Goal: Task Accomplishment & Management: Complete application form

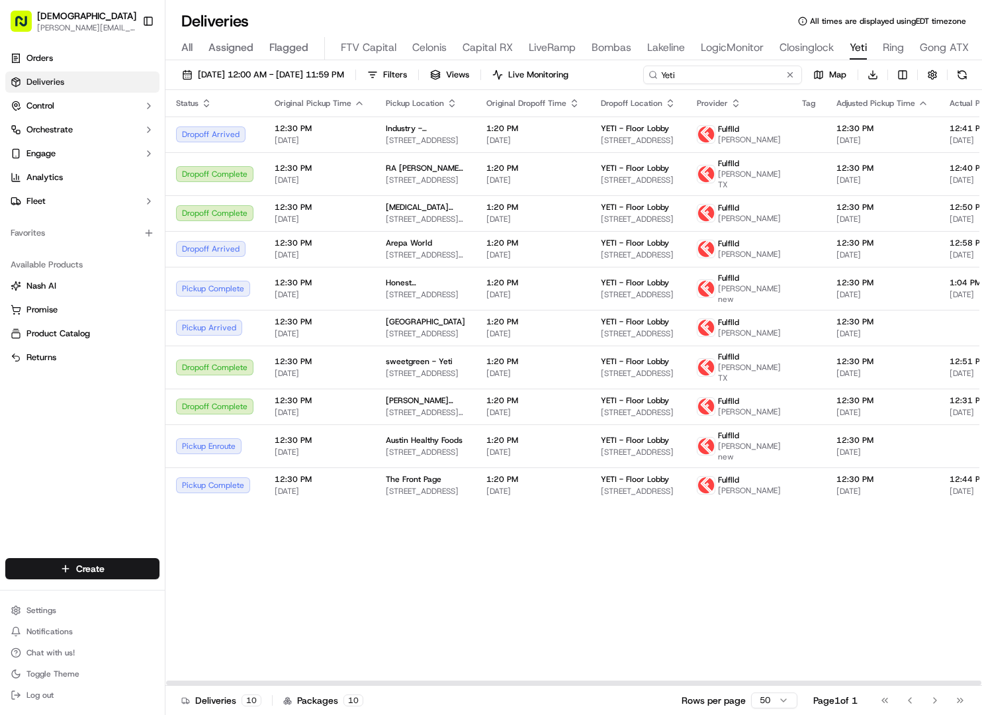
click at [729, 75] on input "Yeti" at bounding box center [722, 75] width 159 height 19
paste input "@Jeany Lu All orders marked complete."
type input "@Jeany Lu All orders marked complete."
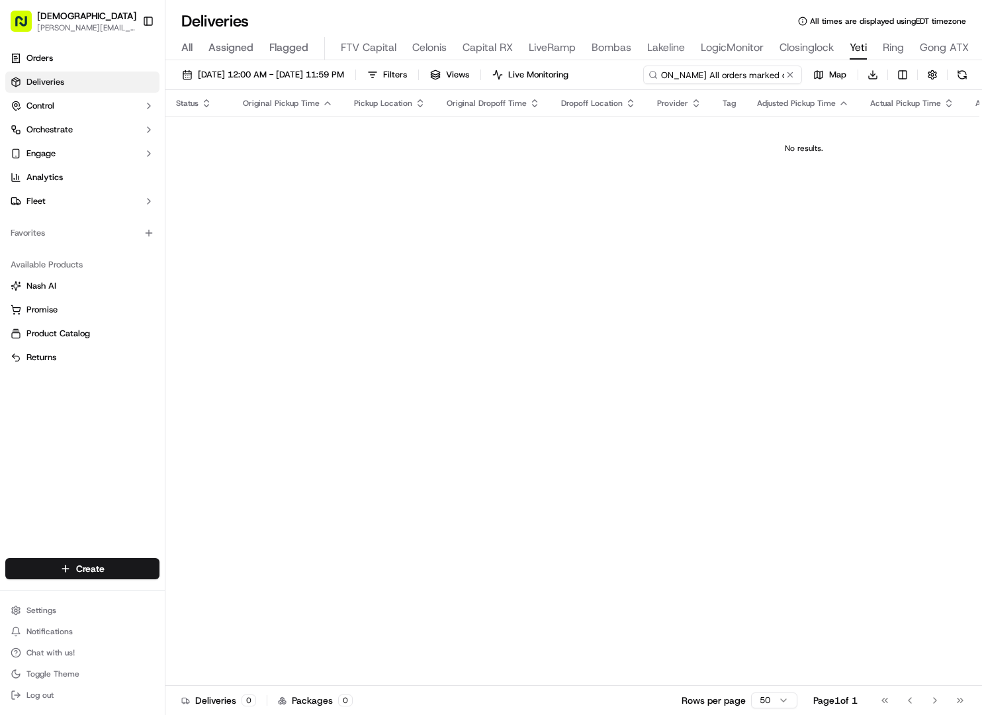
click at [729, 75] on input "@Jeany Lu All orders marked complete." at bounding box center [722, 75] width 159 height 19
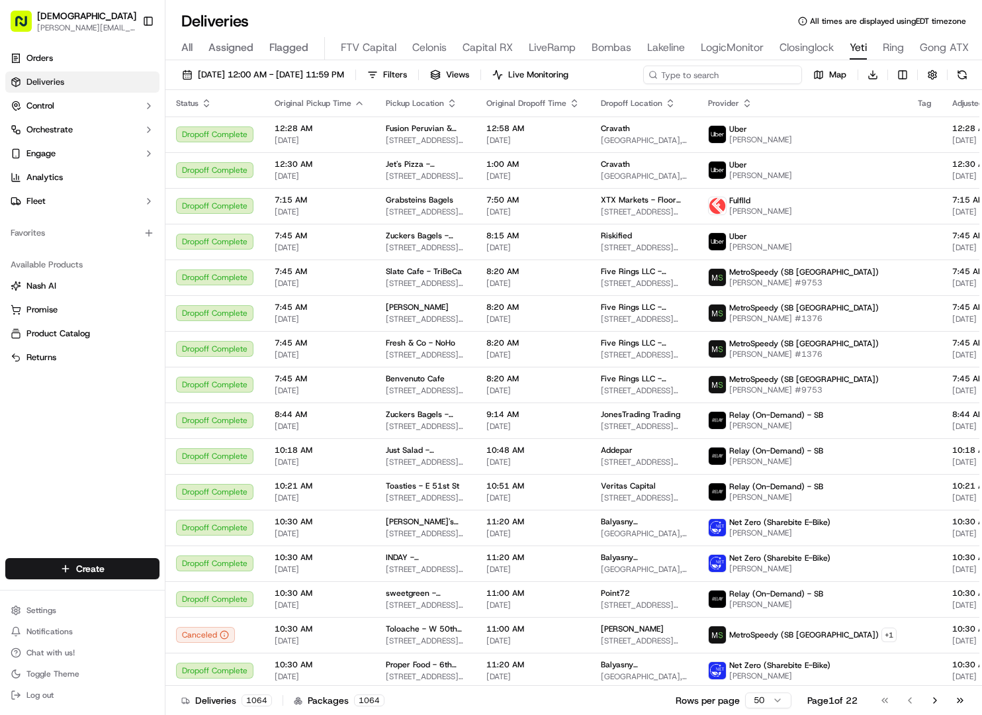
paste input "Stitch Fix"
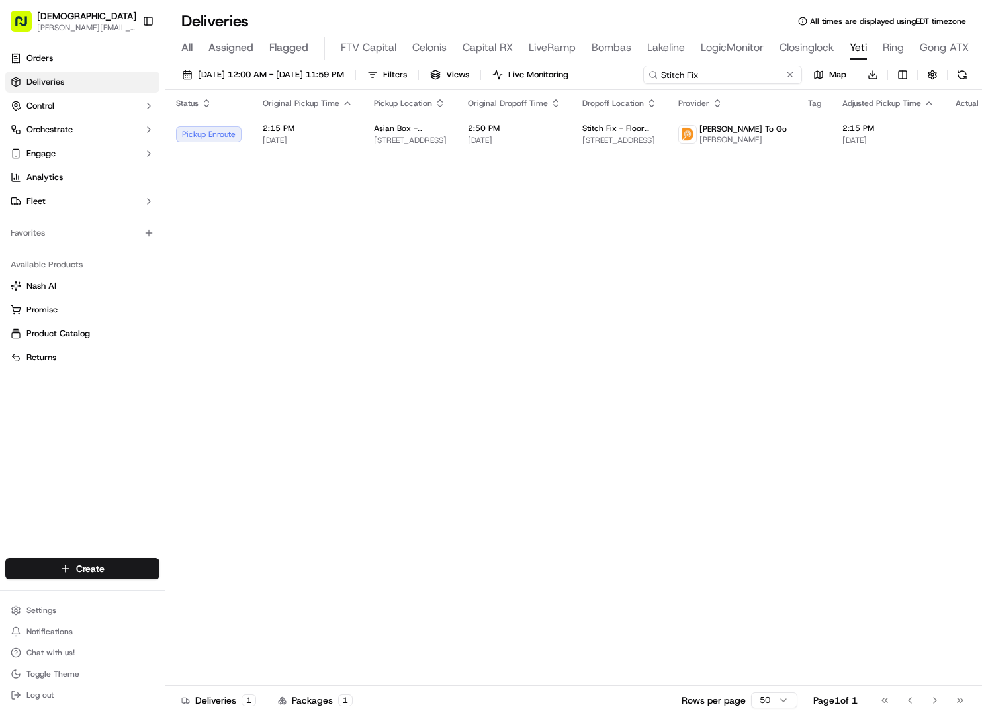
type input "Stitch Fix"
click at [344, 73] on span "09/16/2025 12:00 AM - 09/16/2025 11:59 PM" at bounding box center [271, 75] width 146 height 12
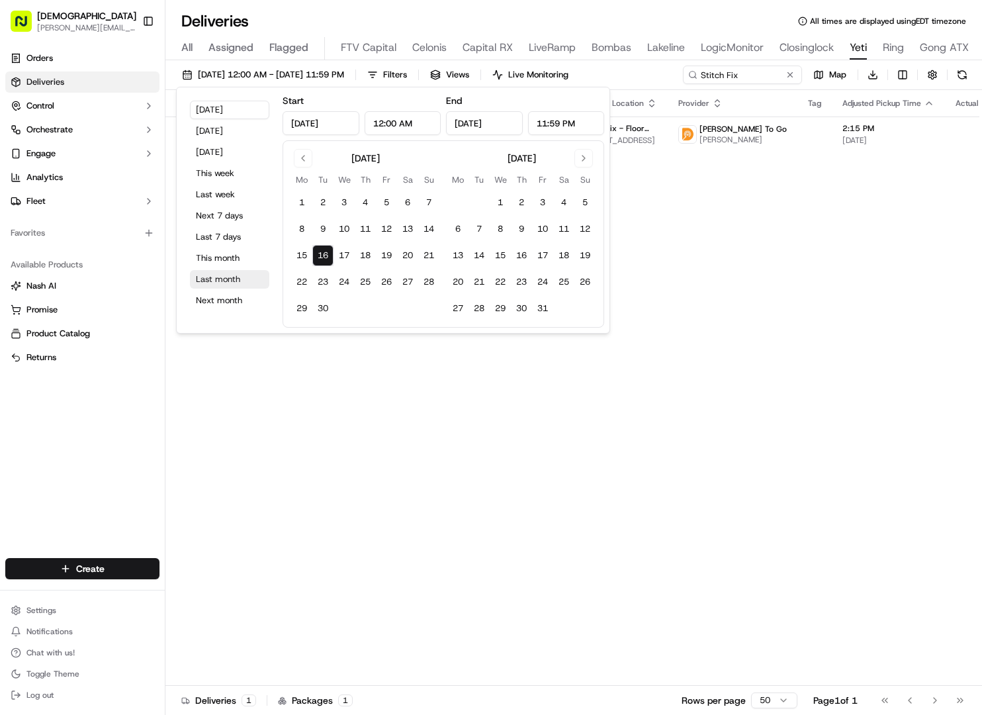
click at [237, 275] on button "Last month" at bounding box center [229, 279] width 79 height 19
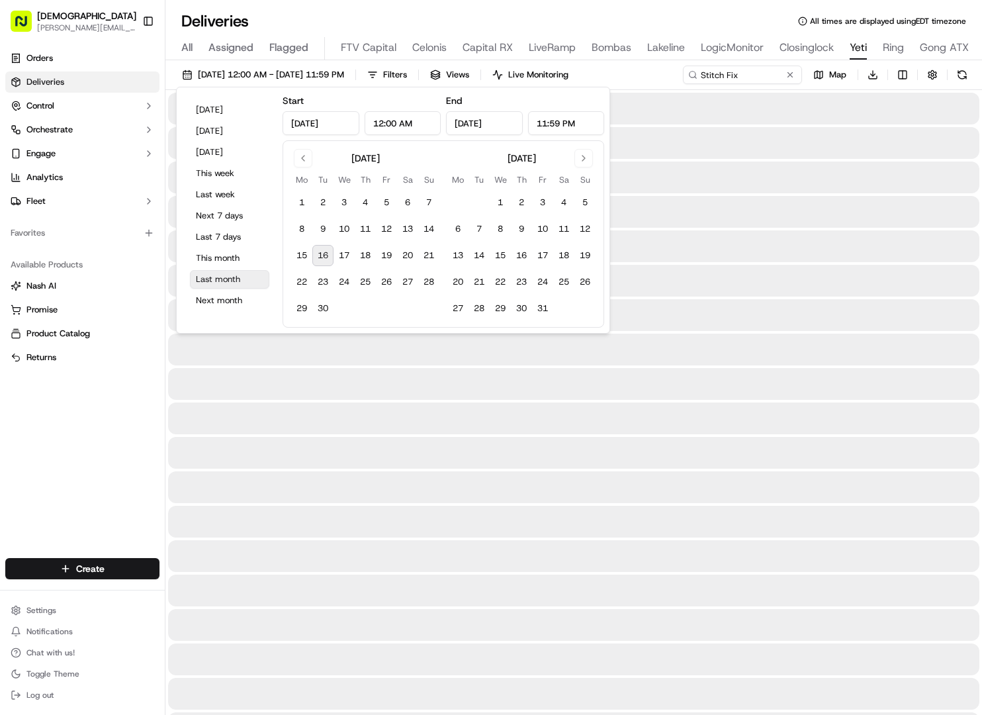
type input "Aug 1, 2025"
type input "Aug 31, 2025"
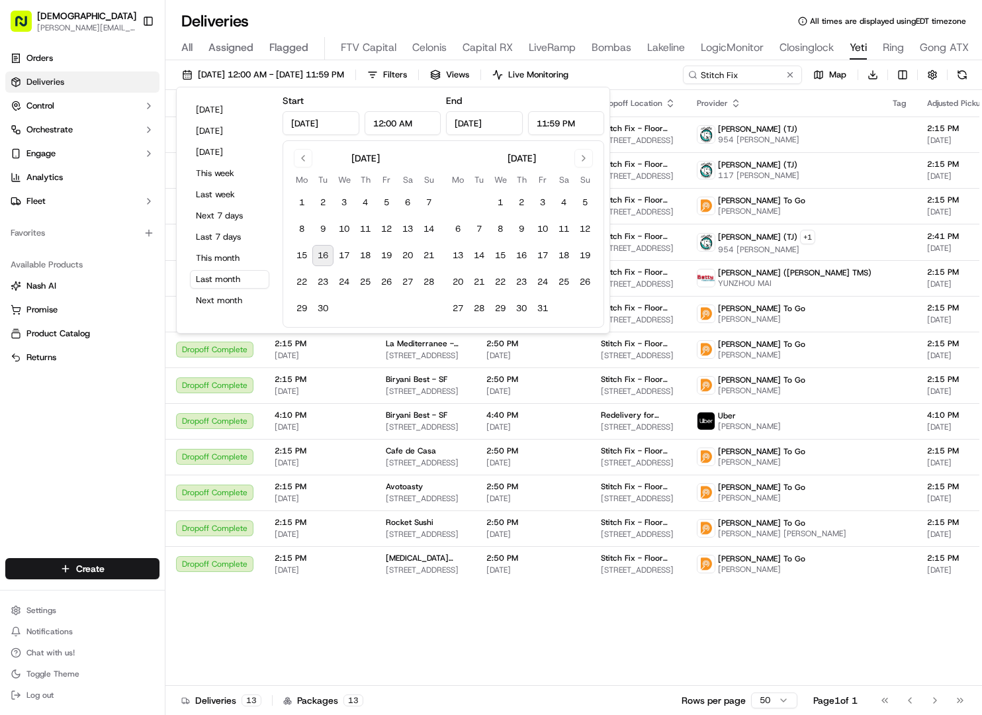
click at [644, 78] on div "08/01/2025 12:00 AM - 08/31/2025 11:59 PM Filters Views Live Monitoring Stitch …" at bounding box center [573, 78] width 817 height 24
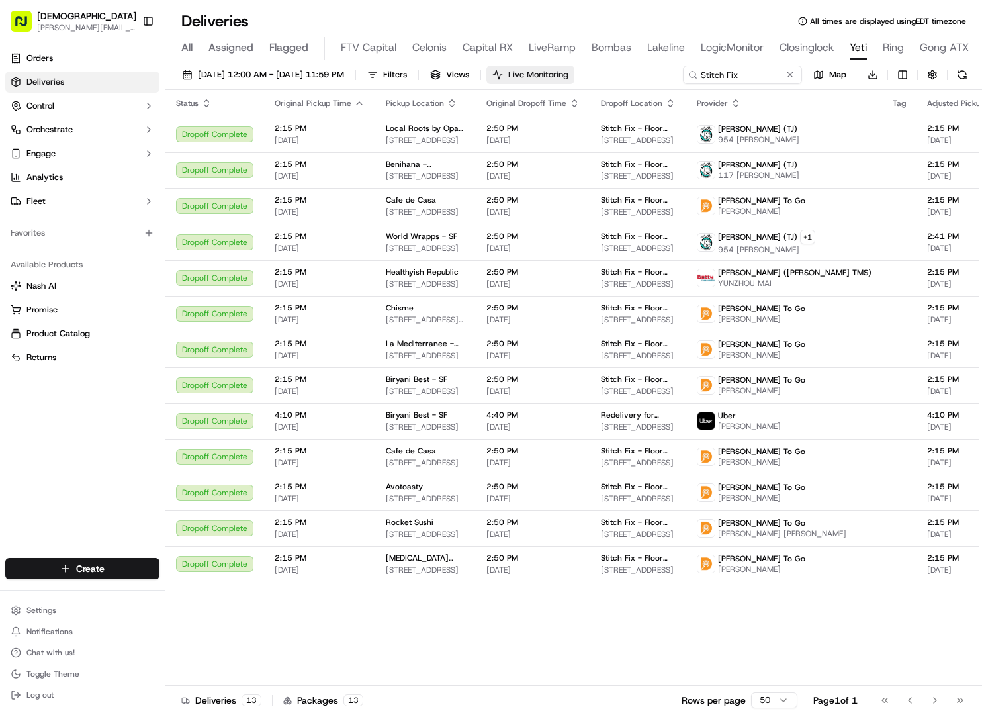
click at [569, 77] on span "Live Monitoring" at bounding box center [538, 75] width 60 height 12
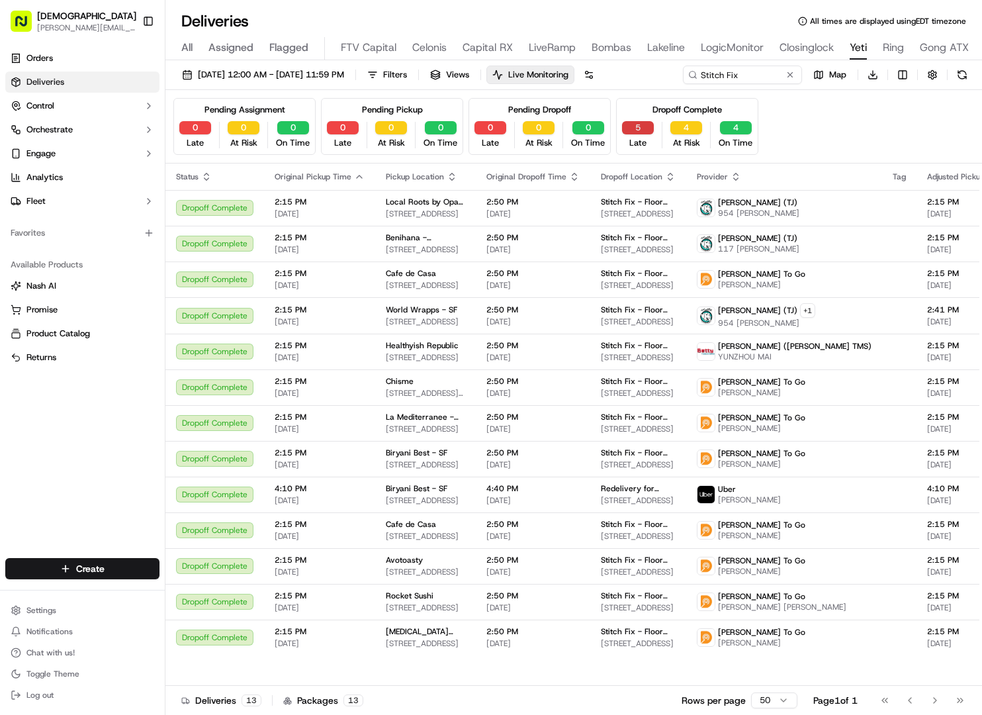
click at [626, 124] on button "5" at bounding box center [638, 127] width 32 height 13
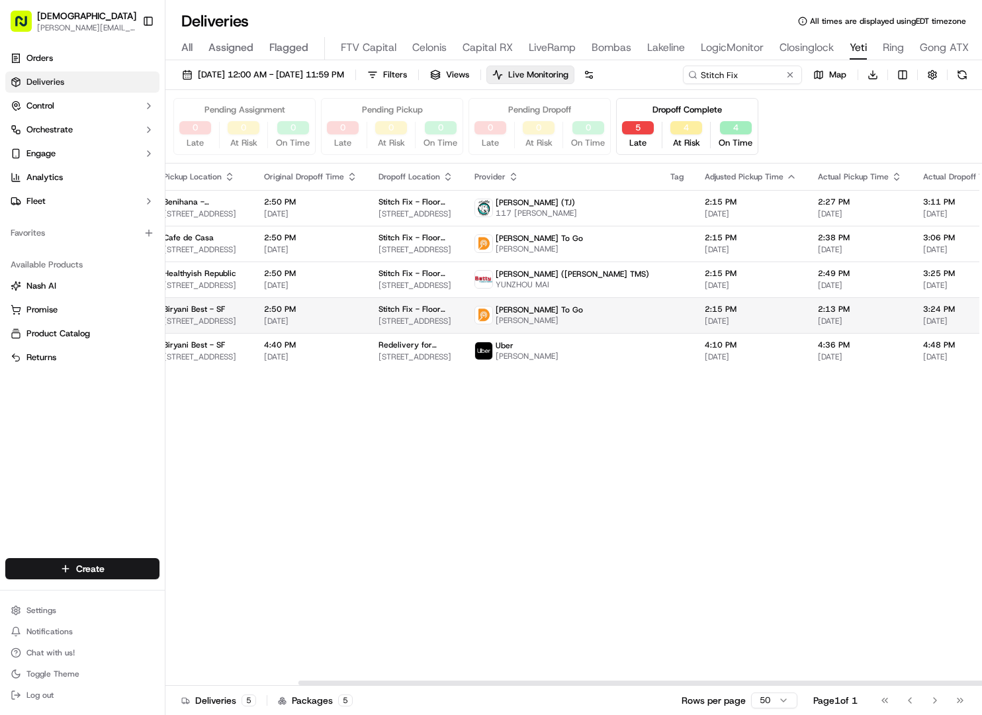
scroll to position [0, 236]
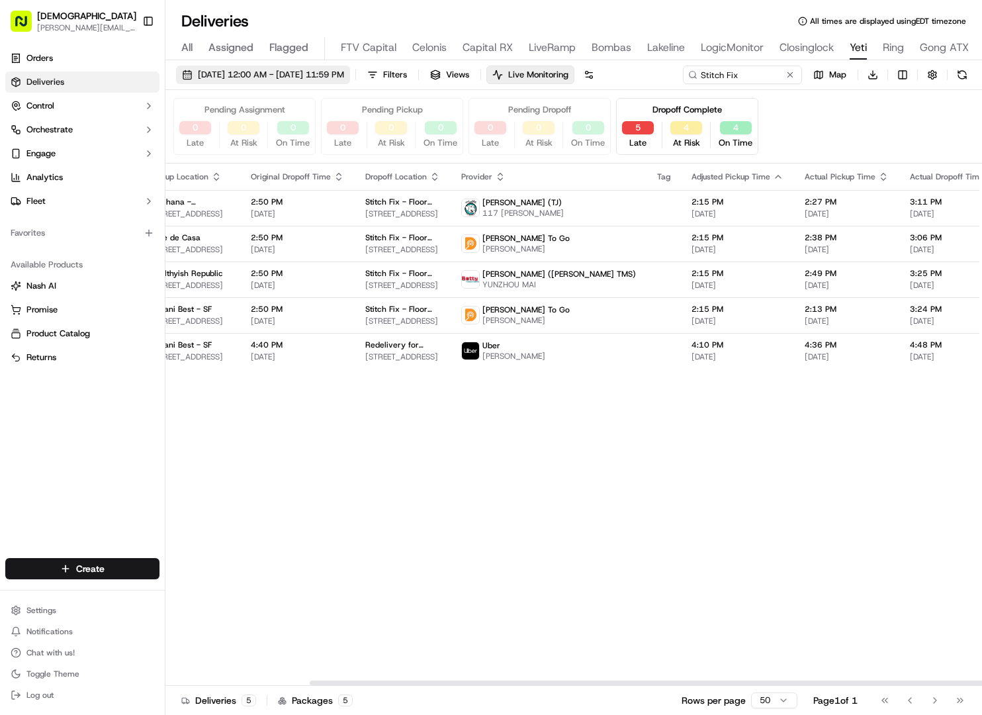
click at [344, 73] on span "08/01/2025 12:00 AM - 08/31/2025 11:59 PM" at bounding box center [271, 75] width 146 height 12
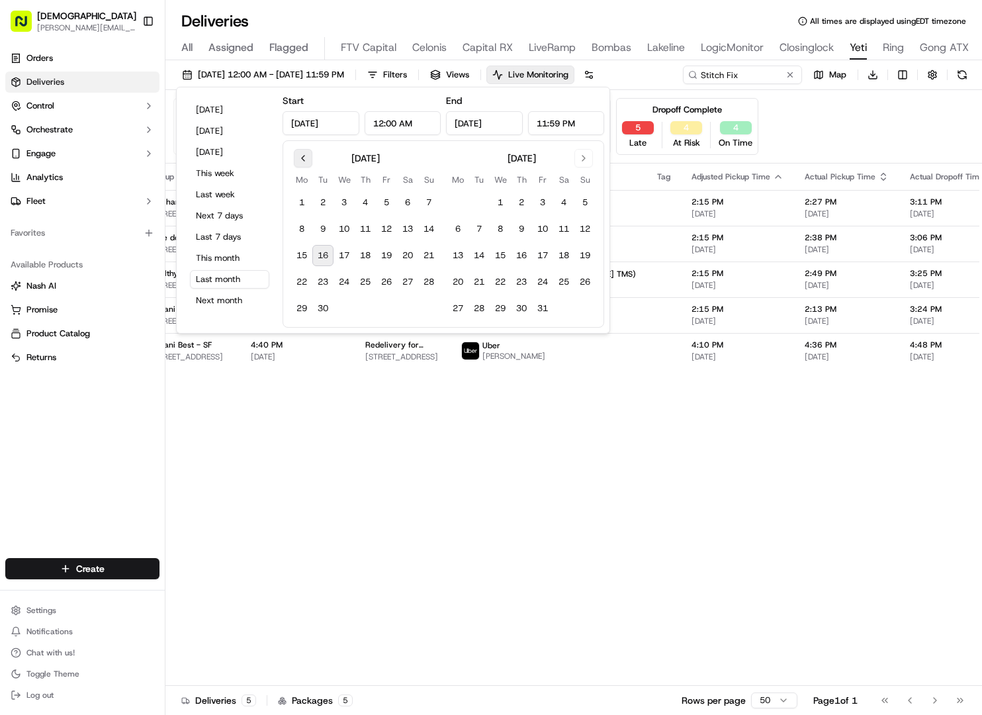
click at [295, 161] on button "Go to previous month" at bounding box center [303, 158] width 19 height 19
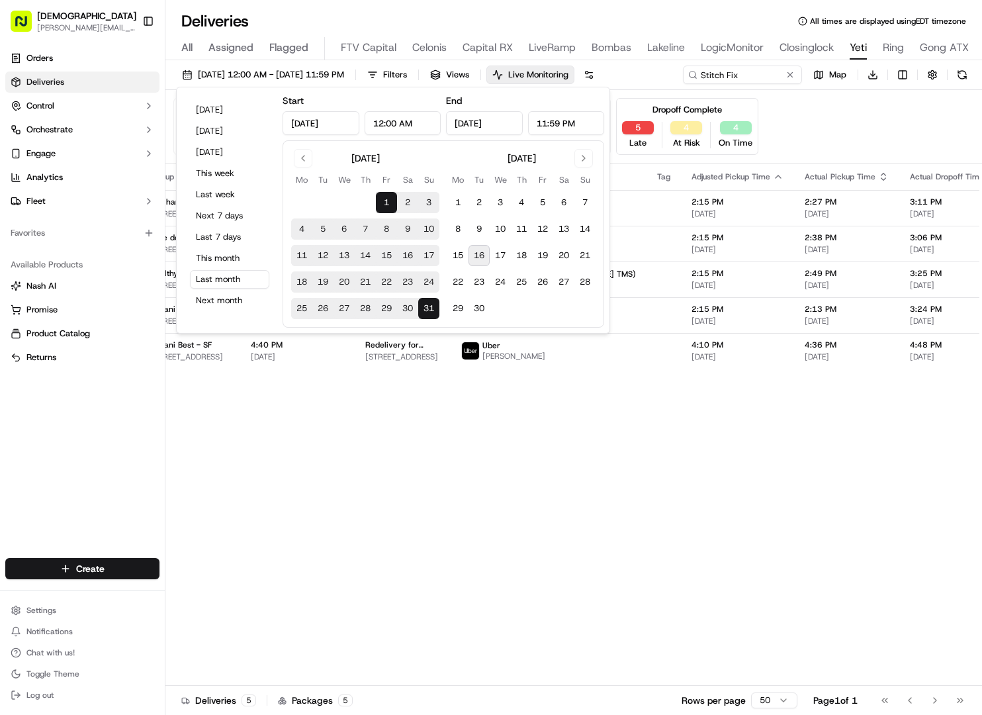
click at [385, 197] on button "1" at bounding box center [386, 202] width 21 height 21
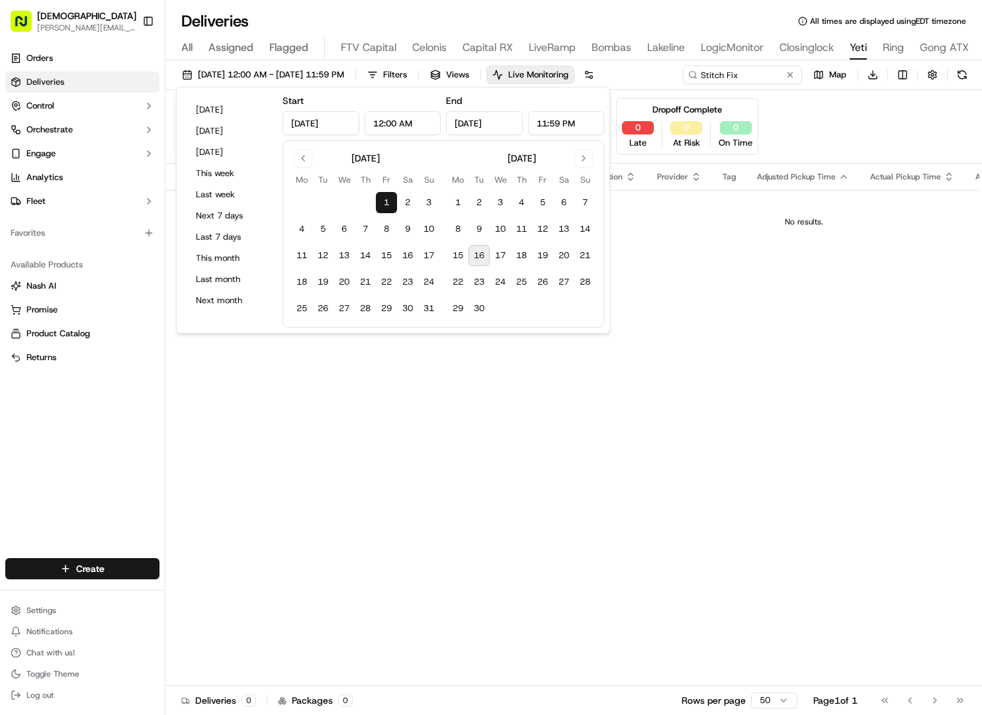
click at [480, 257] on button "16" at bounding box center [479, 255] width 21 height 21
type input "Sep 16, 2025"
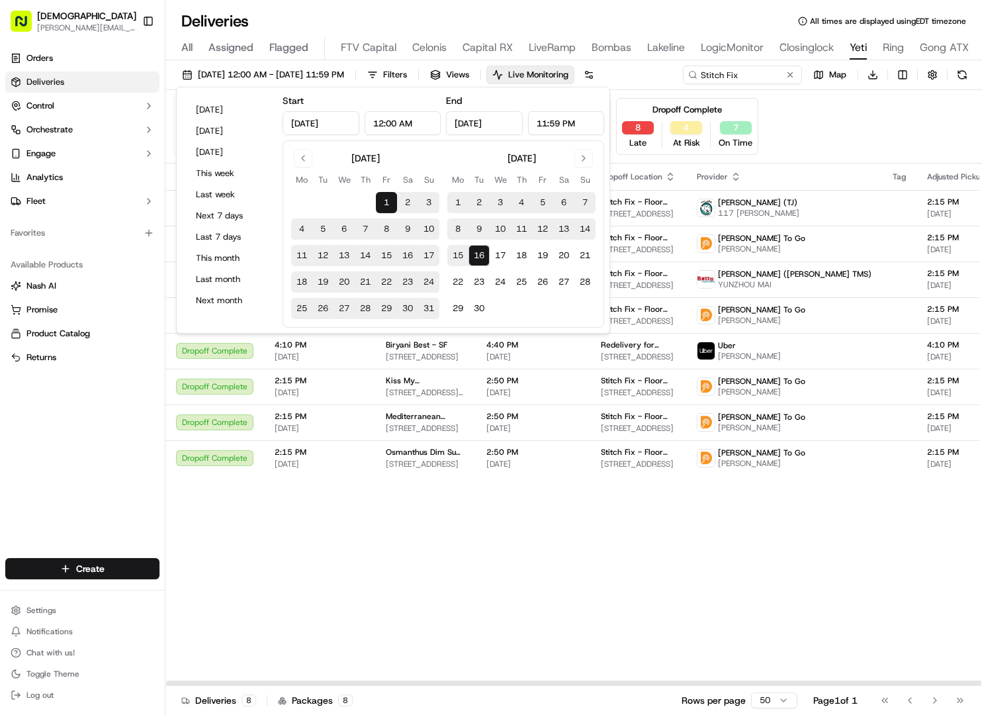
click at [830, 125] on div "Pending Assignment 0 Late 0 At Risk 0 On Time Pending Pickup 0 Late 0 At Risk 1…" at bounding box center [573, 126] width 801 height 57
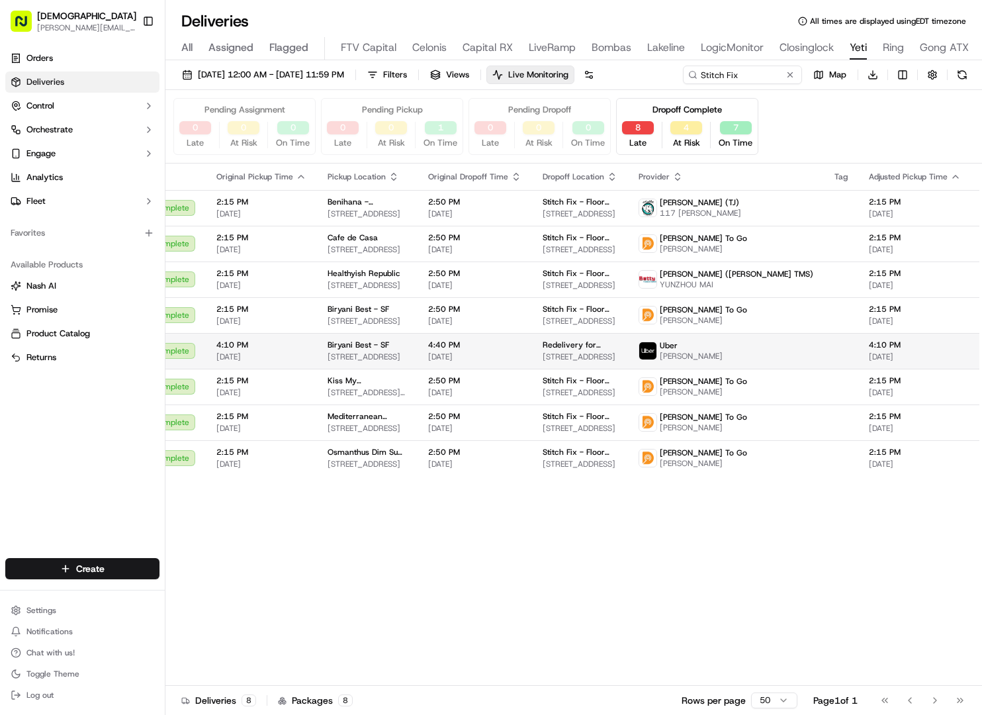
scroll to position [0, 73]
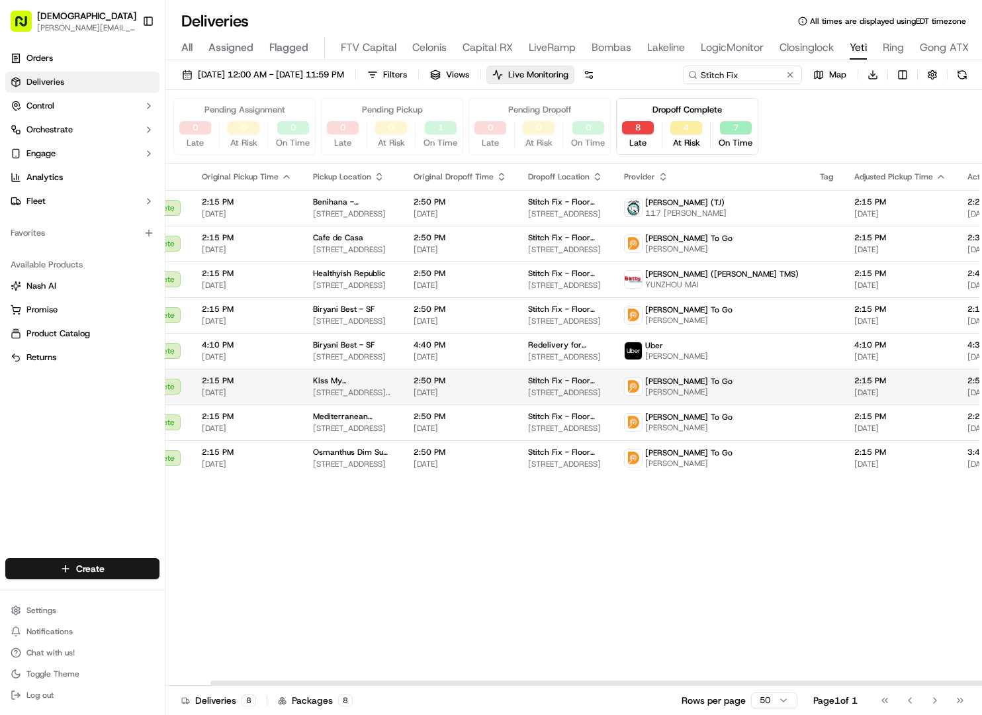
click at [518, 404] on td "Stitch Fix - Floor 14 120 Kearny St, San Francisco, CA 94107, USA" at bounding box center [566, 387] width 96 height 36
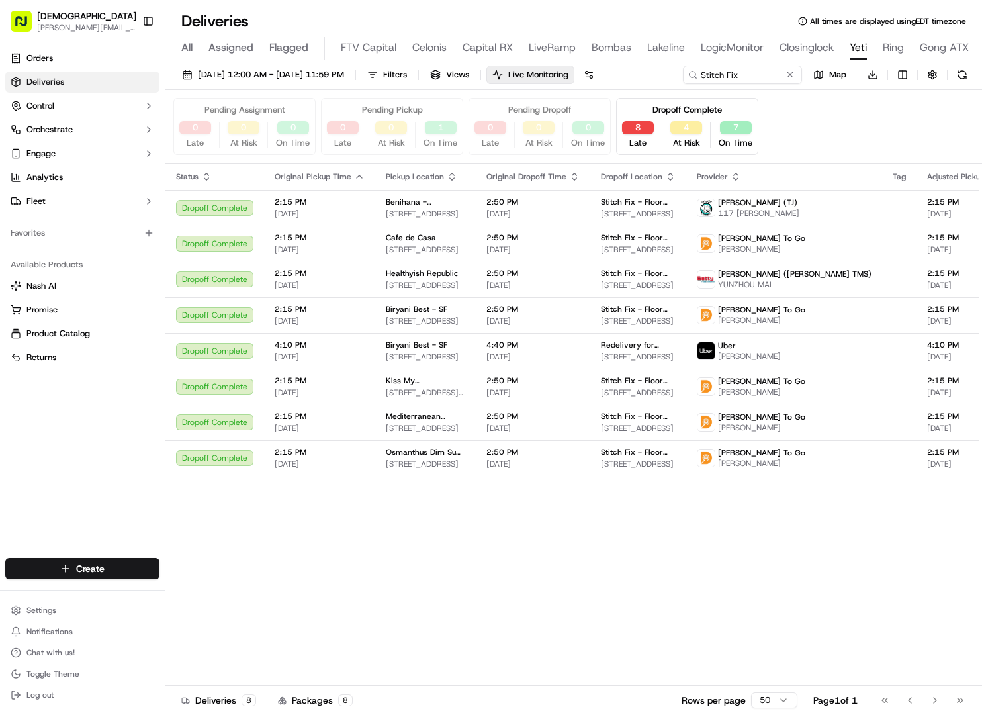
click at [616, 120] on div "Dropoff Complete 8 Late 4 At Risk 7 On Time" at bounding box center [687, 126] width 142 height 57
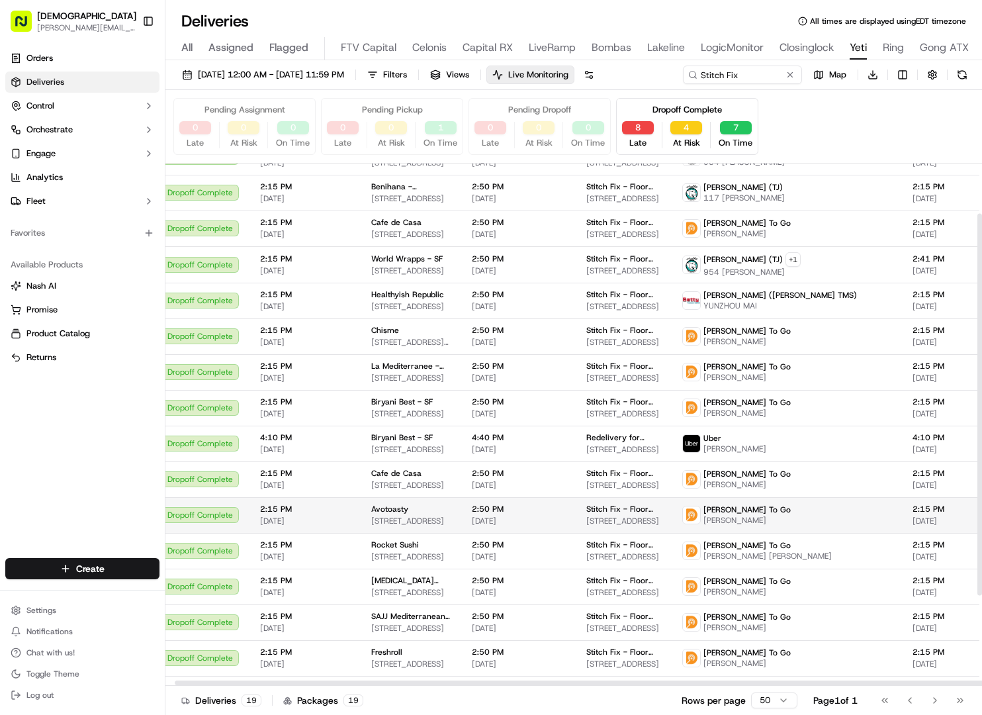
scroll to position [0, 15]
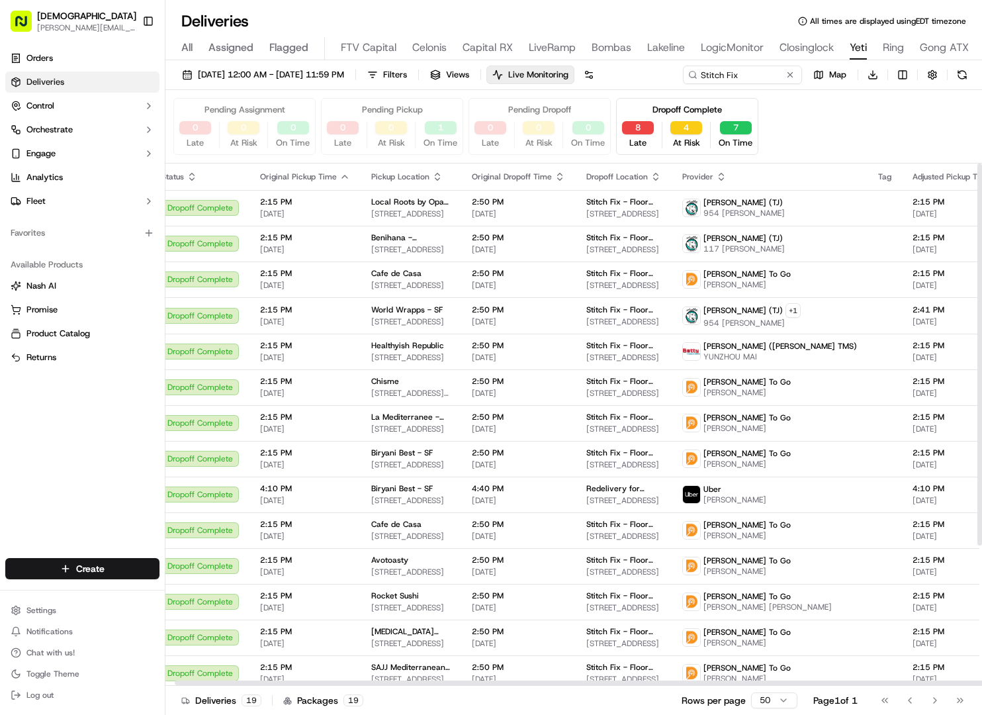
click at [716, 179] on icon "button" at bounding box center [721, 176] width 11 height 11
click at [700, 236] on button "Courier Name (A-Z)" at bounding box center [705, 230] width 90 height 16
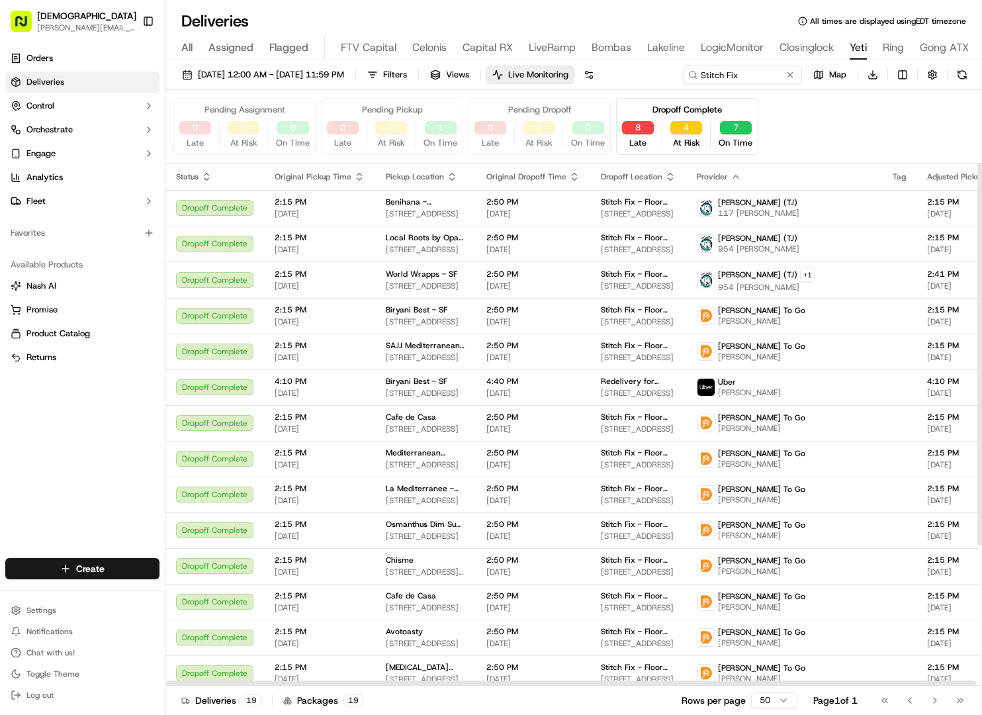
click at [359, 171] on icon "button" at bounding box center [359, 176] width 11 height 11
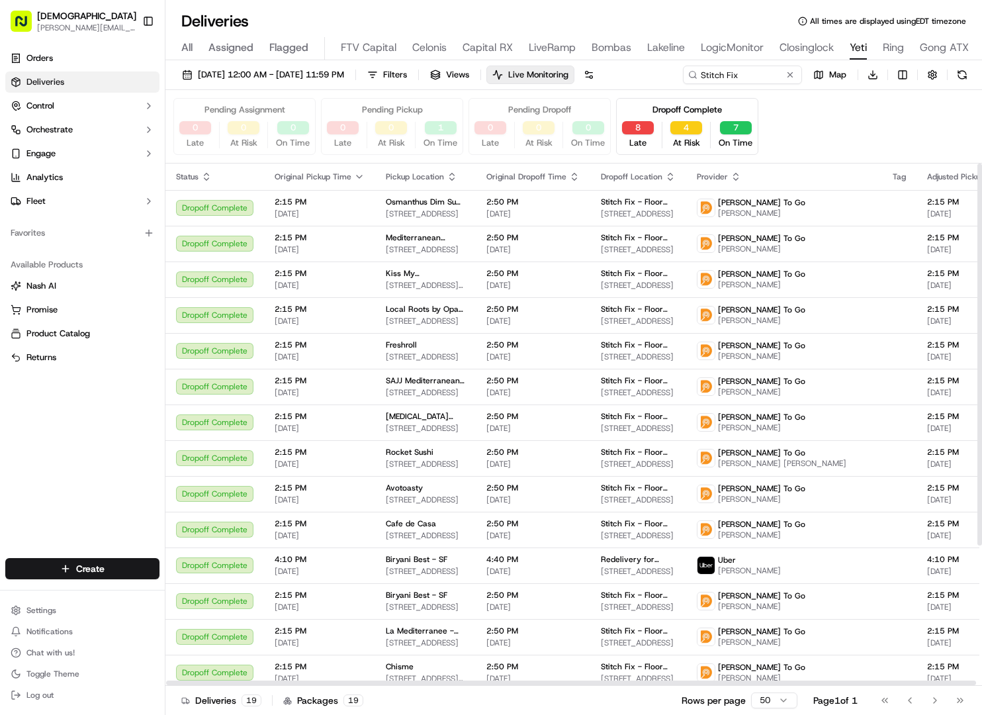
click at [358, 180] on icon "button" at bounding box center [359, 176] width 11 height 11
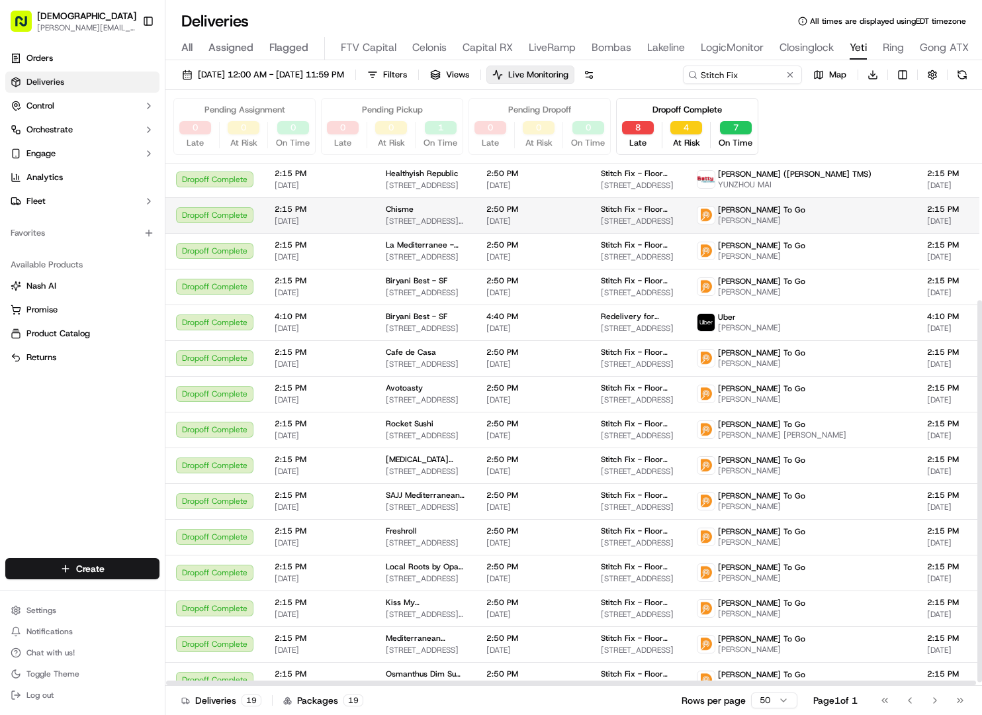
scroll to position [191, 0]
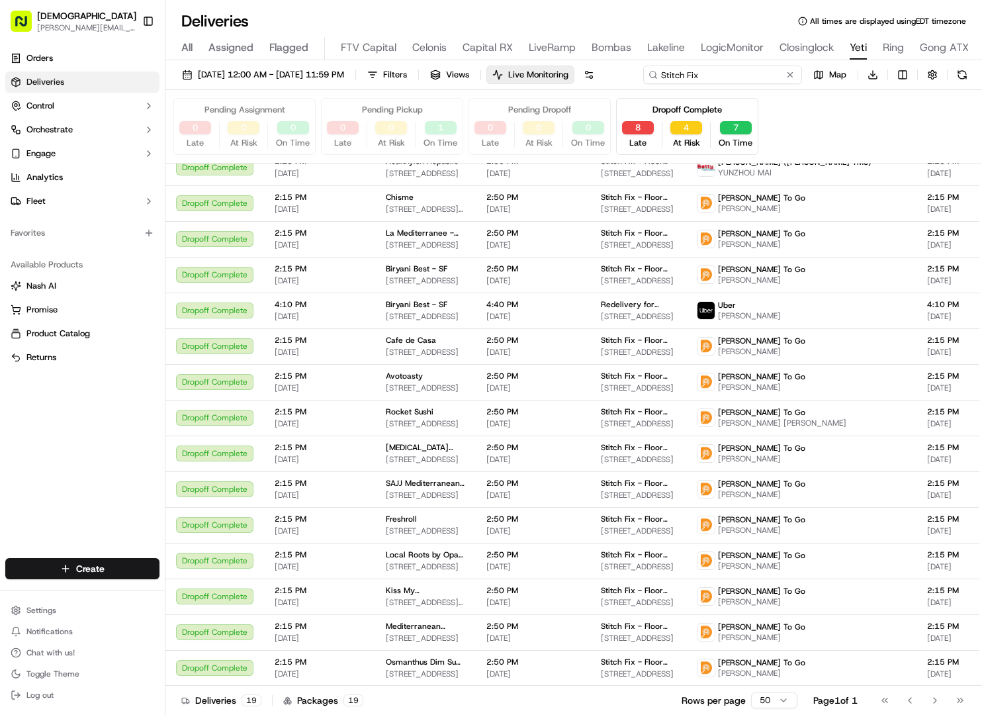
click at [711, 82] on div "08/01/2025 12:00 AM - 09/16/2025 11:59 PM Filters Views Live Monitoring Stitch …" at bounding box center [573, 78] width 817 height 24
click at [713, 78] on div "08/01/2025 12:00 AM - 09/16/2025 11:59 PM Filters Views Live Monitoring Stitch …" at bounding box center [573, 78] width 817 height 24
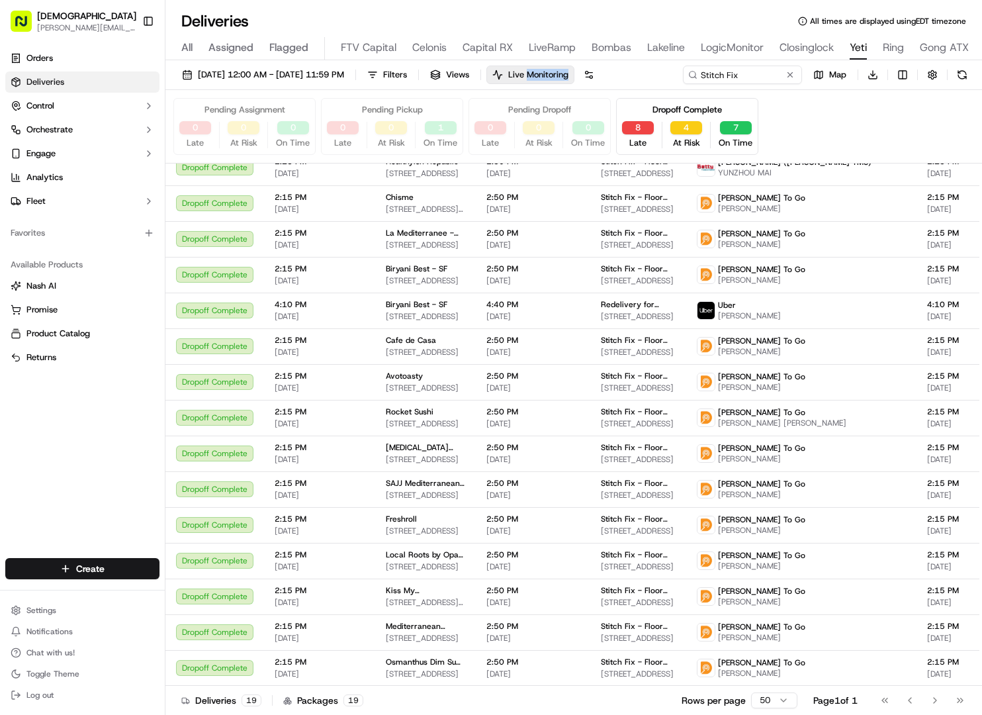
click at [713, 78] on div "08/01/2025 12:00 AM - 09/16/2025 11:59 PM Filters Views Live Monitoring Stitch …" at bounding box center [573, 78] width 817 height 24
paste input "Ring - Austin"
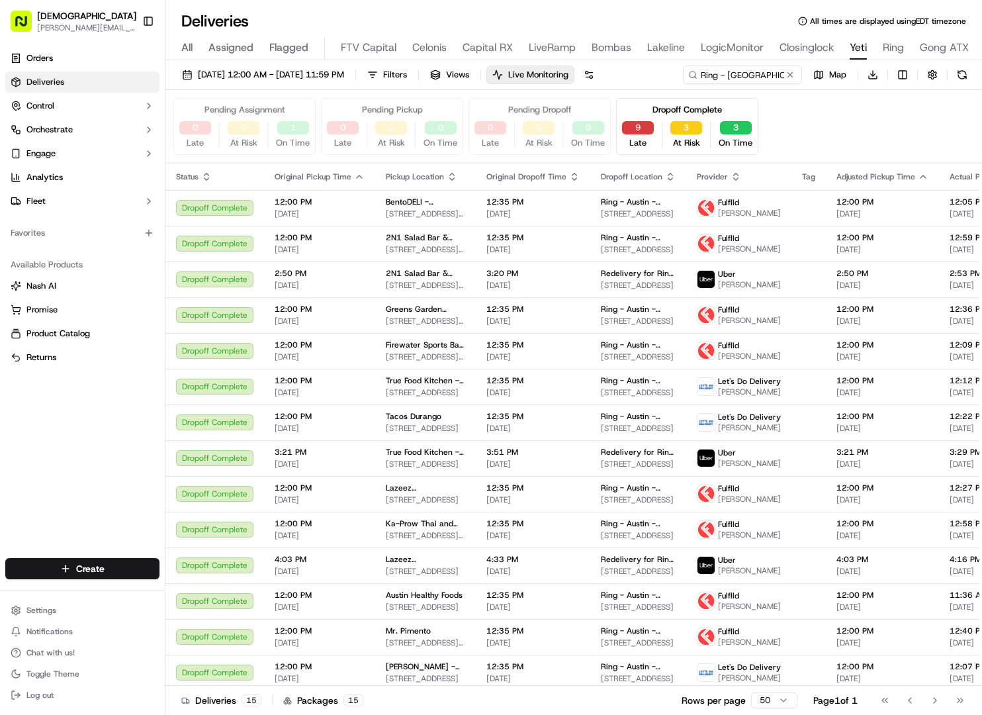
click at [630, 149] on div "Dropoff Complete 9 Late 3 At Risk 3 On Time" at bounding box center [687, 126] width 142 height 57
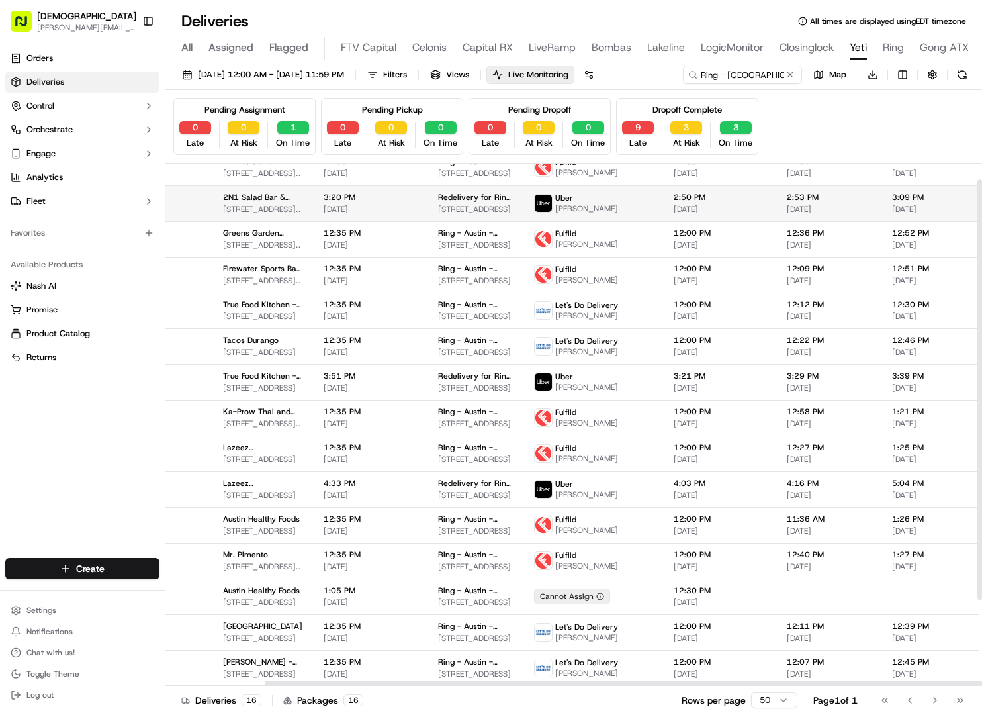
scroll to position [0, 163]
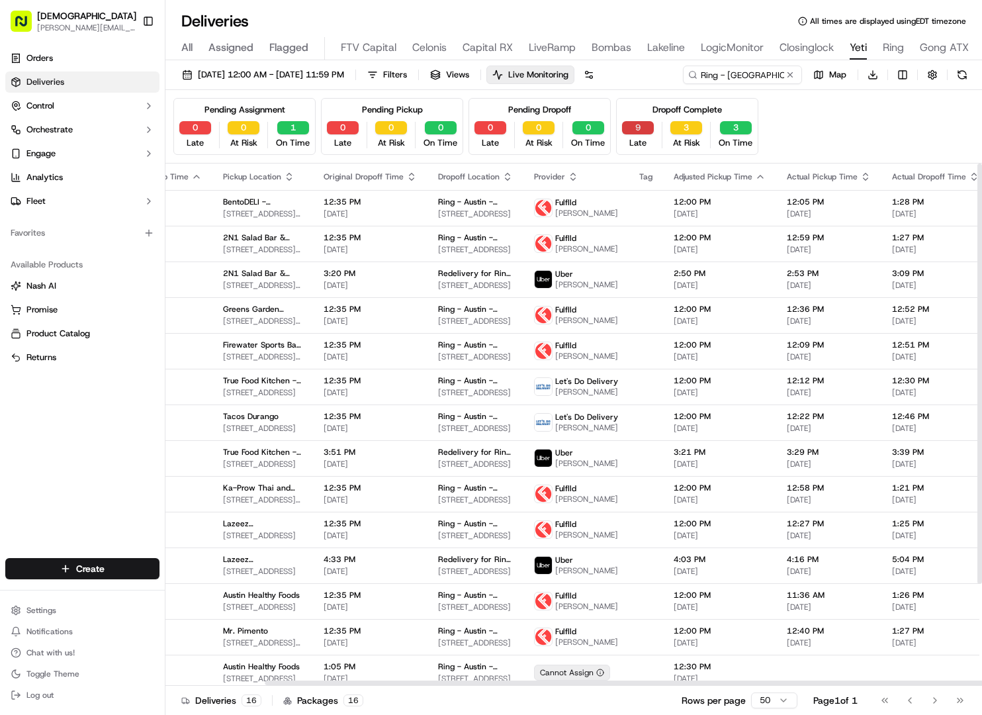
click at [635, 130] on button "9" at bounding box center [638, 127] width 32 height 13
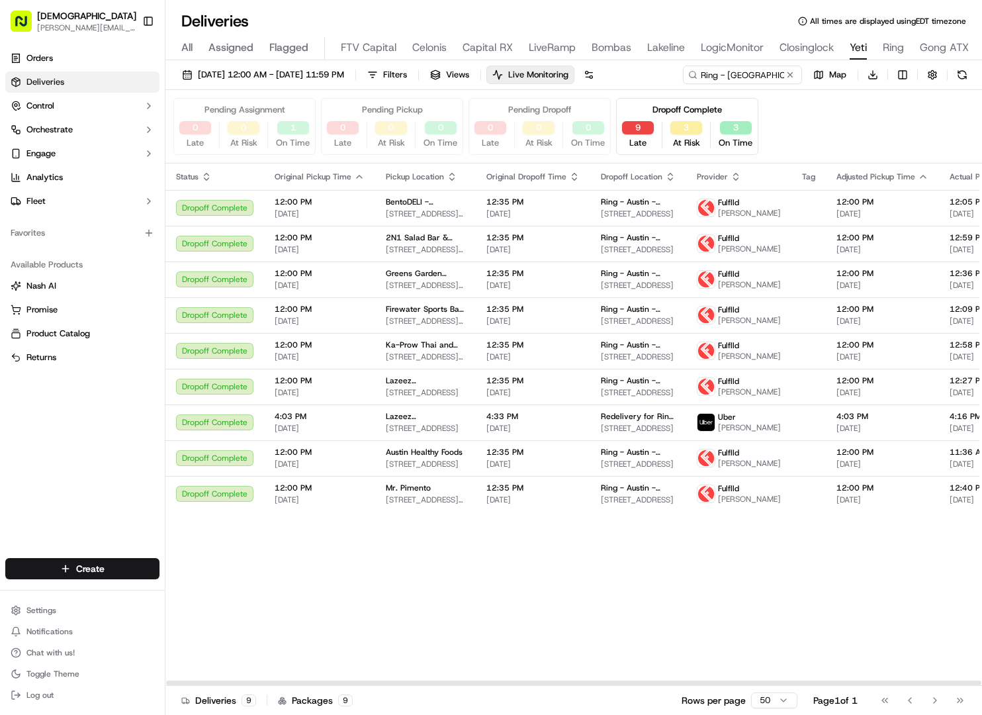
click at [515, 201] on span "12:35 PM" at bounding box center [532, 202] width 93 height 11
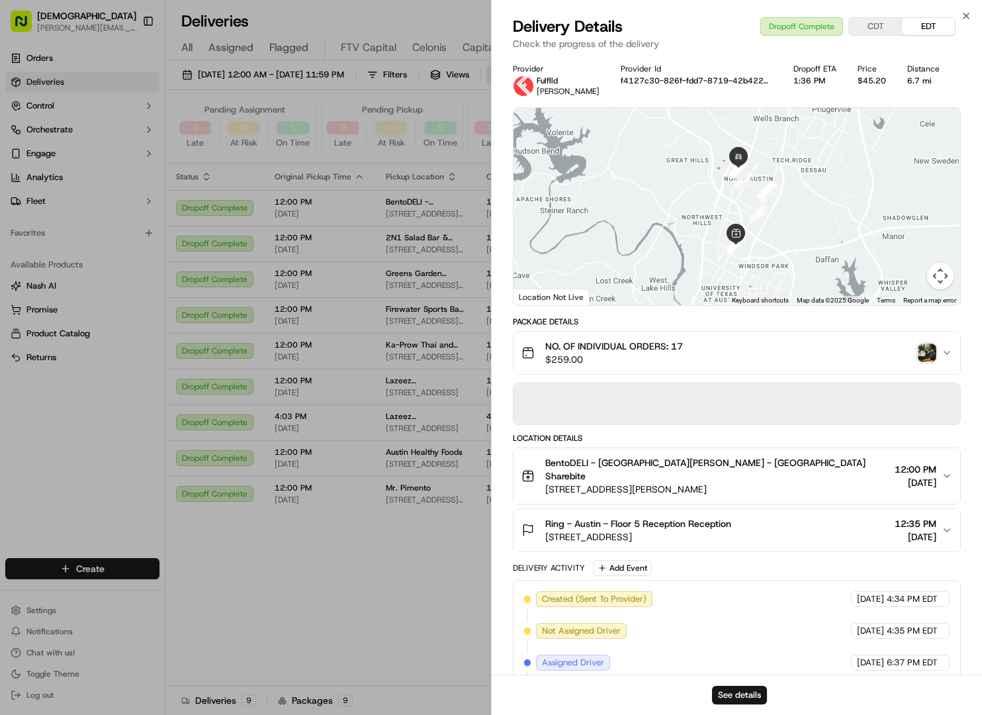
scroll to position [174, 0]
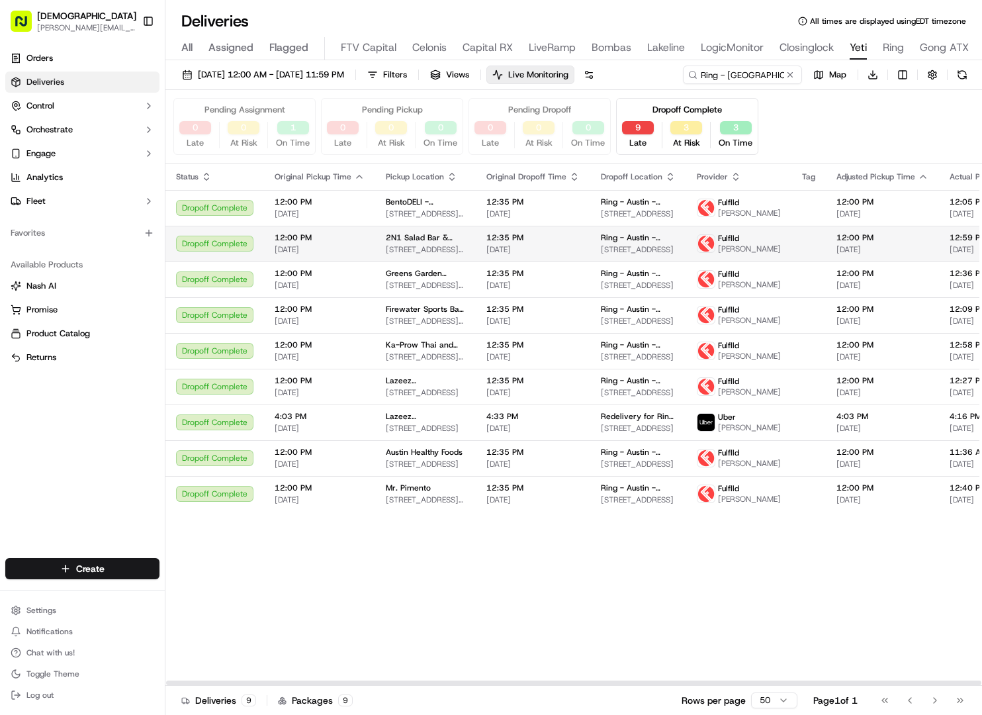
click at [381, 260] on td "2N1 Salad Bar & Grill 901 W Braker Ln, Austin, TX 78758, USA" at bounding box center [425, 244] width 101 height 36
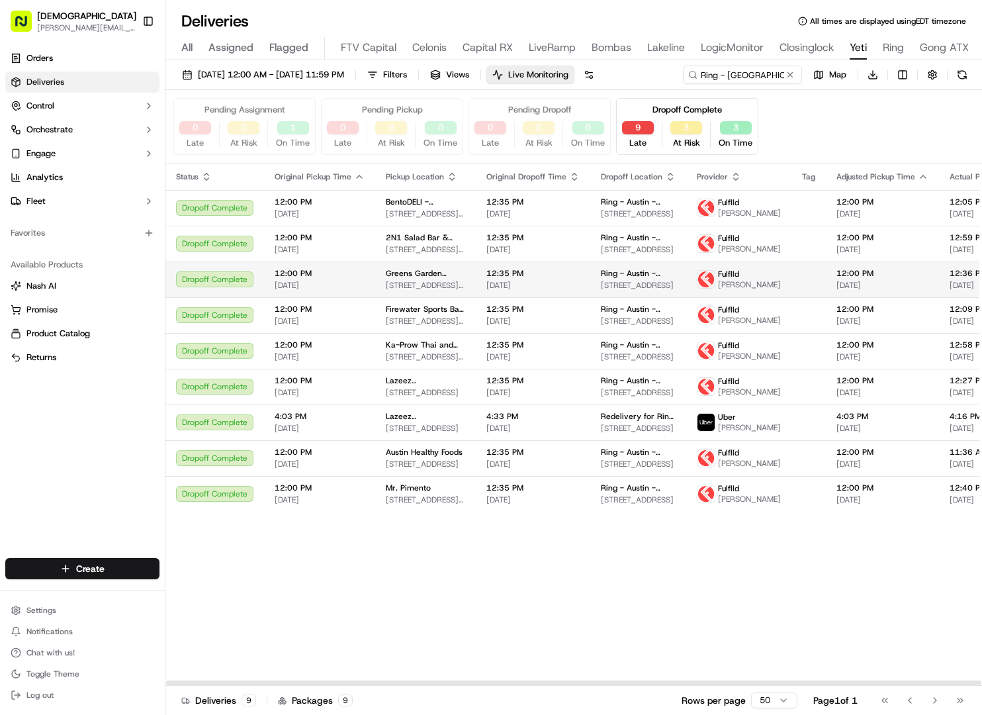
click at [386, 291] on div "Greens Garden Round Rock 1105 S Mays St, Round Rock, TX 78664, USA" at bounding box center [425, 279] width 79 height 23
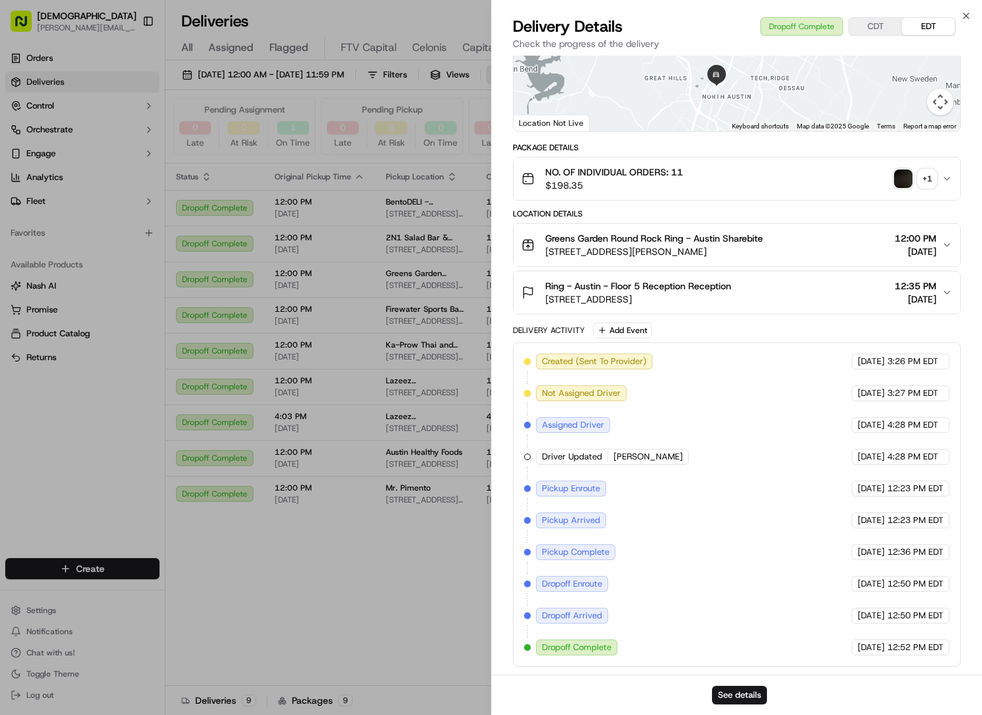
click at [531, 351] on div "Created (Sent To Provider) Fulflld 08/12/2025 3:26 PM EDT Not Assigned Driver F…" at bounding box center [737, 504] width 448 height 324
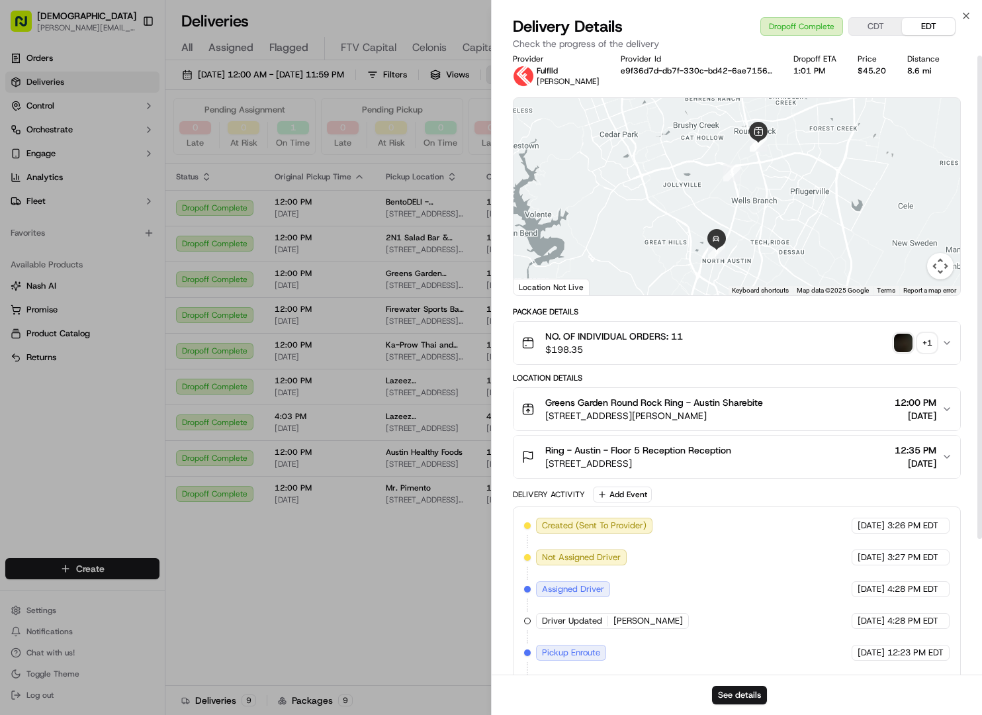
scroll to position [0, 0]
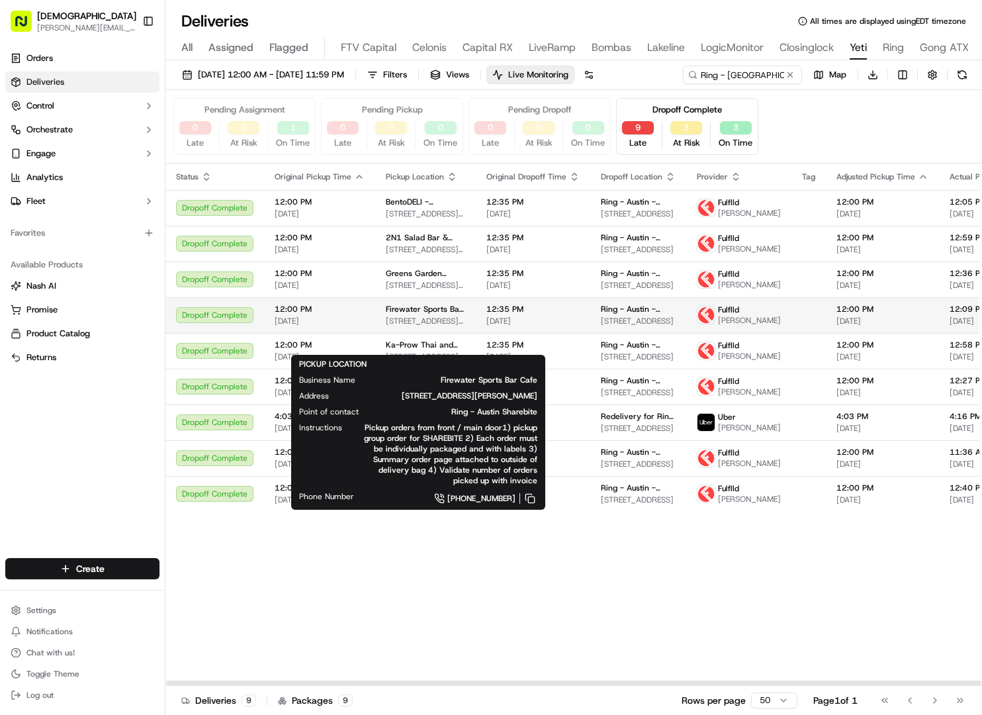
click at [386, 326] on span "13010 W Parmer Ln, Cedar Park, TX 78613, USA" at bounding box center [425, 321] width 79 height 11
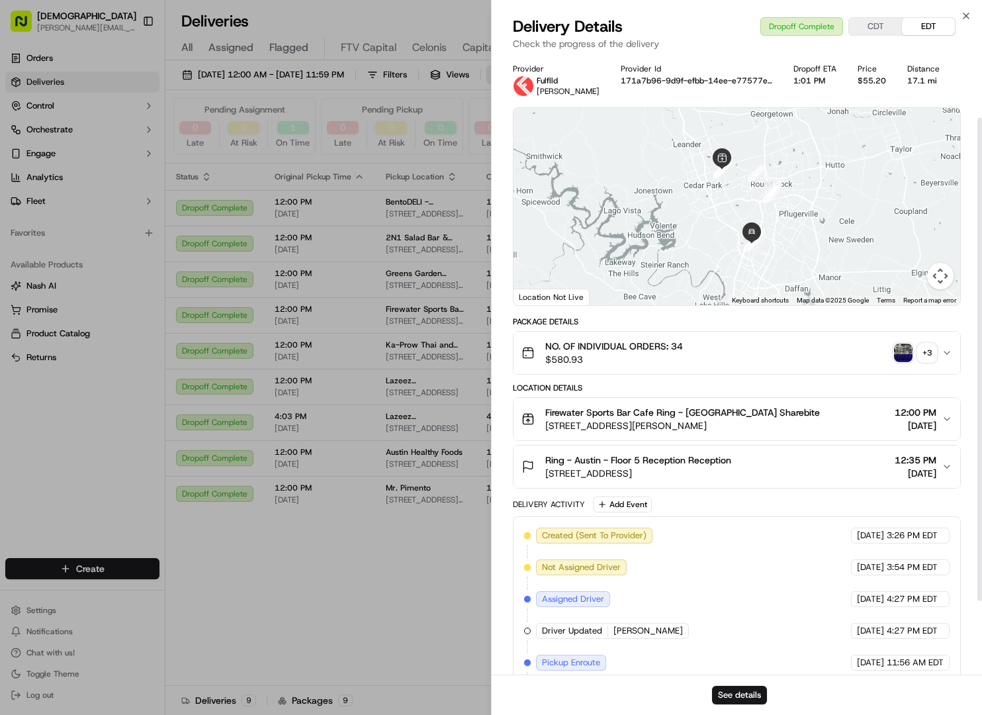
scroll to position [174, 0]
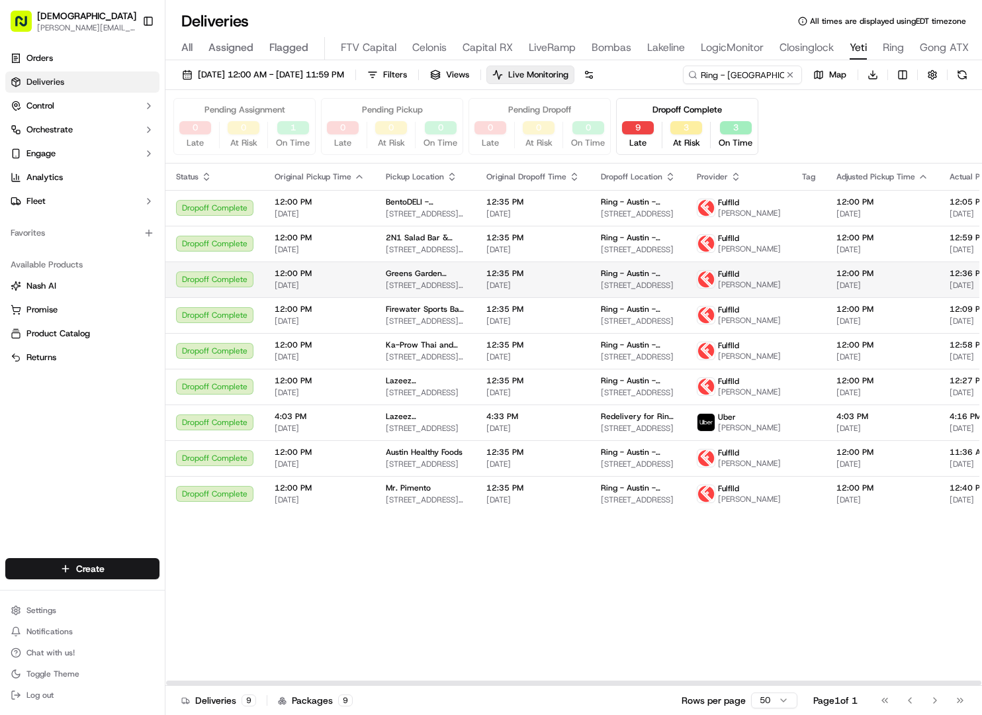
click at [427, 291] on span "1105 S Mays St, Round Rock, TX 78664, USA" at bounding box center [425, 285] width 79 height 11
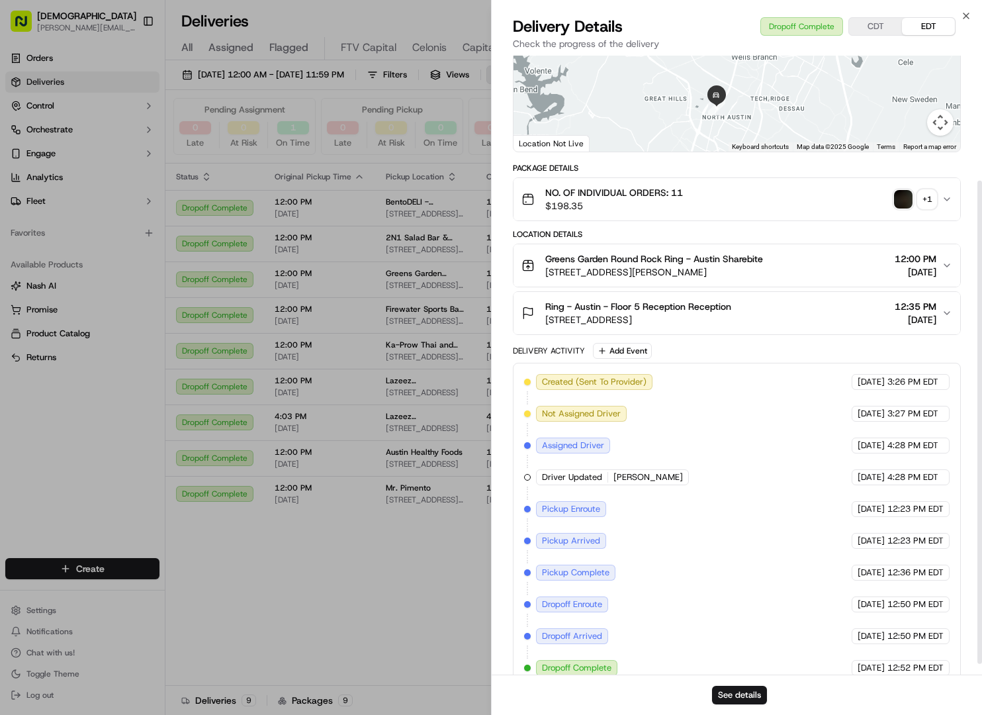
scroll to position [160, 0]
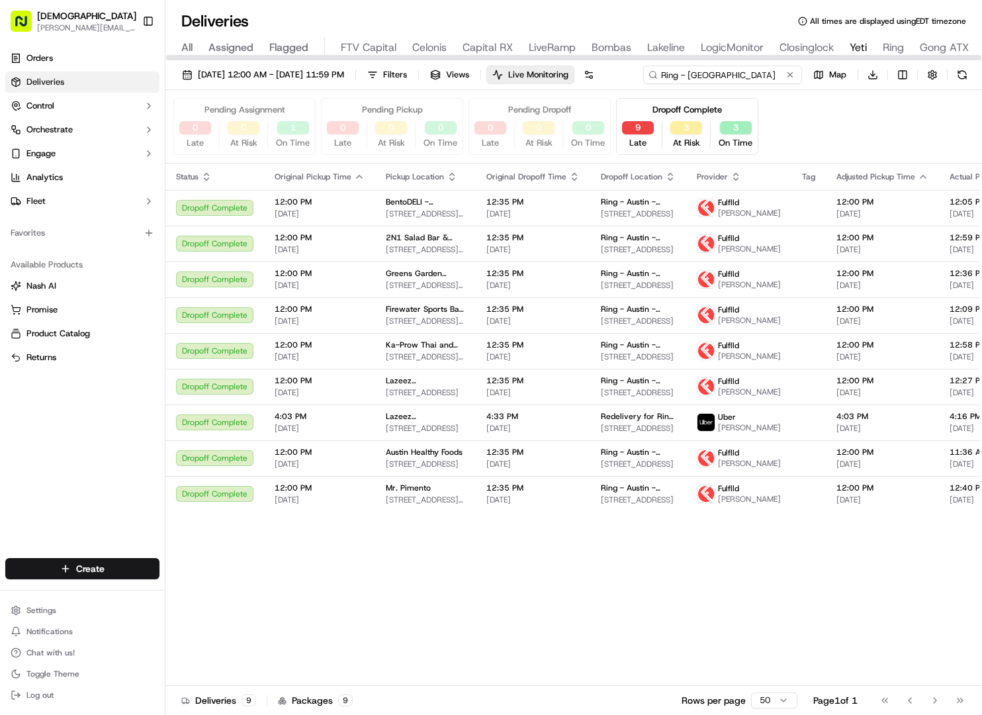
click at [707, 74] on div "08/01/2025 12:00 AM - 09/16/2025 11:59 PM Filters Views Live Monitoring Ring - …" at bounding box center [573, 78] width 817 height 24
click at [707, 74] on input "Ring - Austin" at bounding box center [722, 75] width 159 height 19
click at [643, 84] on input "Ring - Austin" at bounding box center [722, 75] width 159 height 19
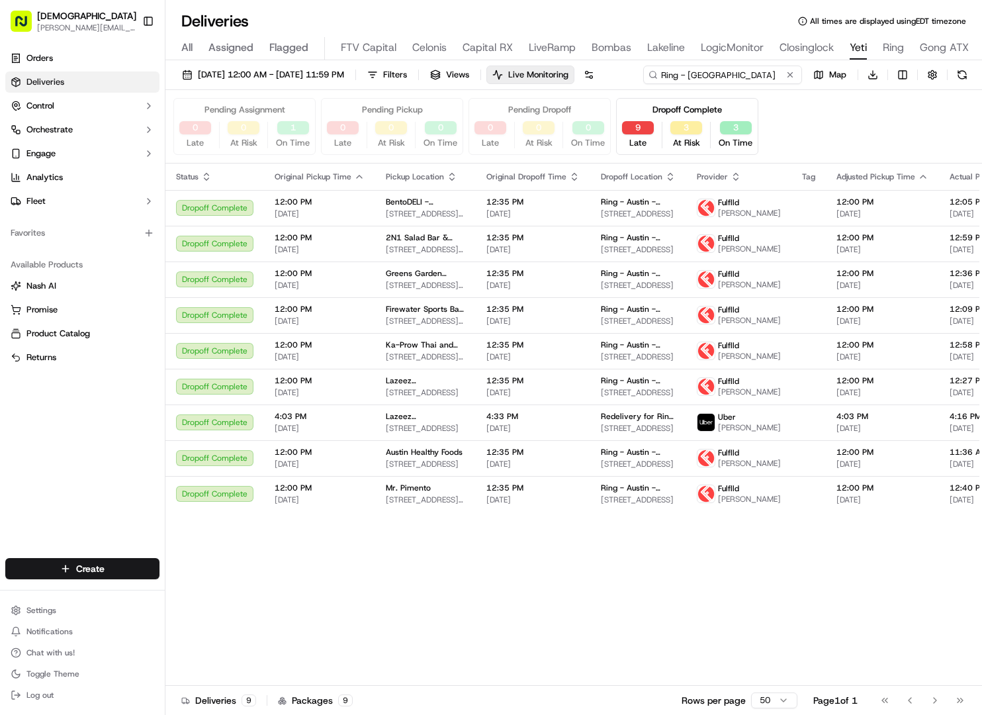
click at [643, 84] on input "Ring - Austin" at bounding box center [722, 75] width 159 height 19
paste input "Hercules Capital"
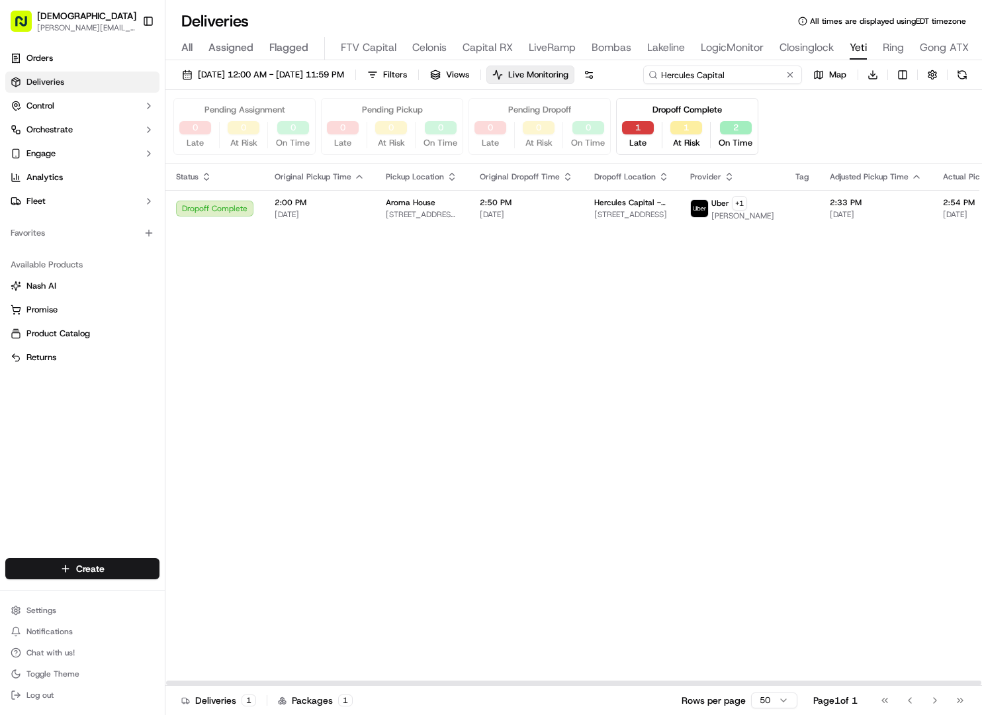
type input "Hercules Capital"
click at [628, 156] on div "Pending Assignment 0 Late 0 At Risk 0 On Time Pending Pickup 0 Late 0 At Risk 0…" at bounding box center [573, 126] width 817 height 73
click at [619, 216] on span "1 N B St, San Mateo, CA 94401, USA" at bounding box center [631, 214] width 75 height 11
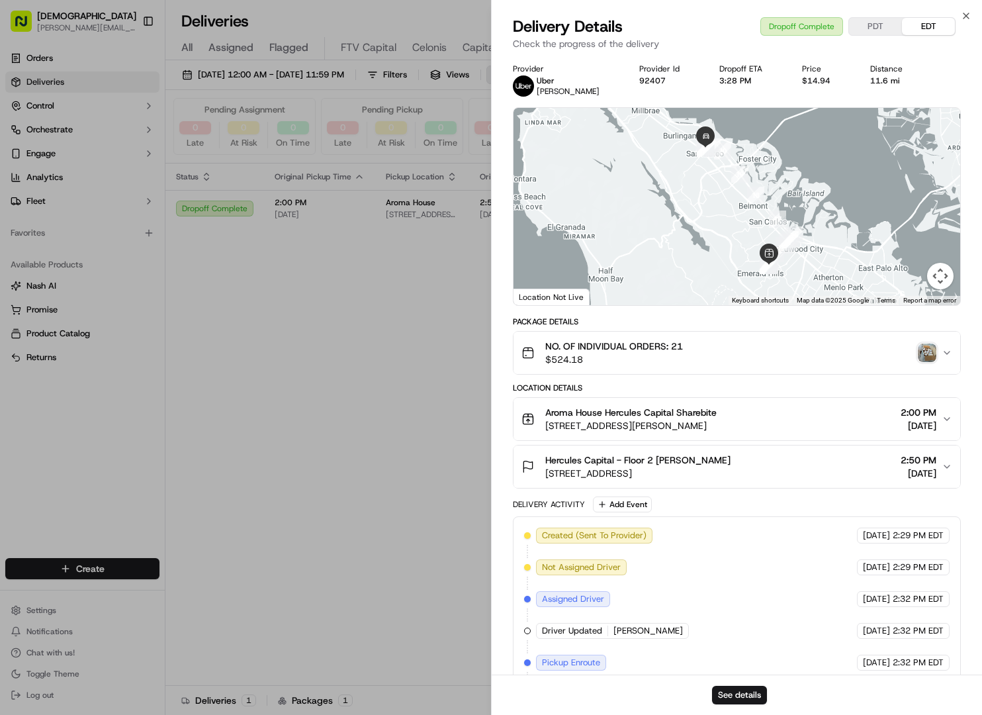
scroll to position [174, 0]
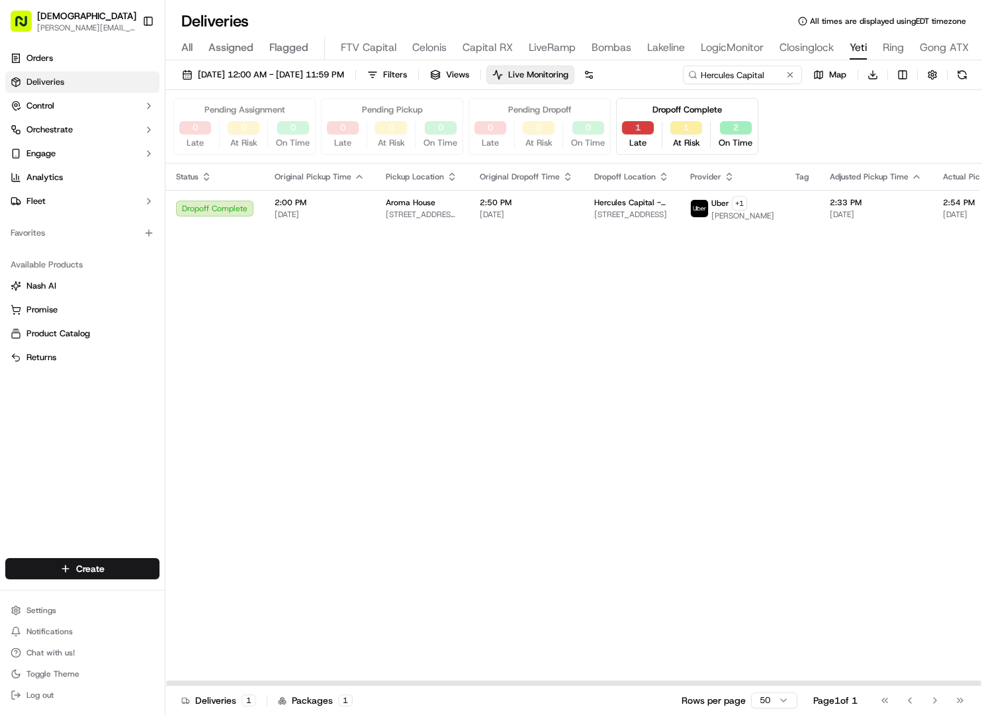
click at [635, 125] on button "1" at bounding box center [638, 127] width 32 height 13
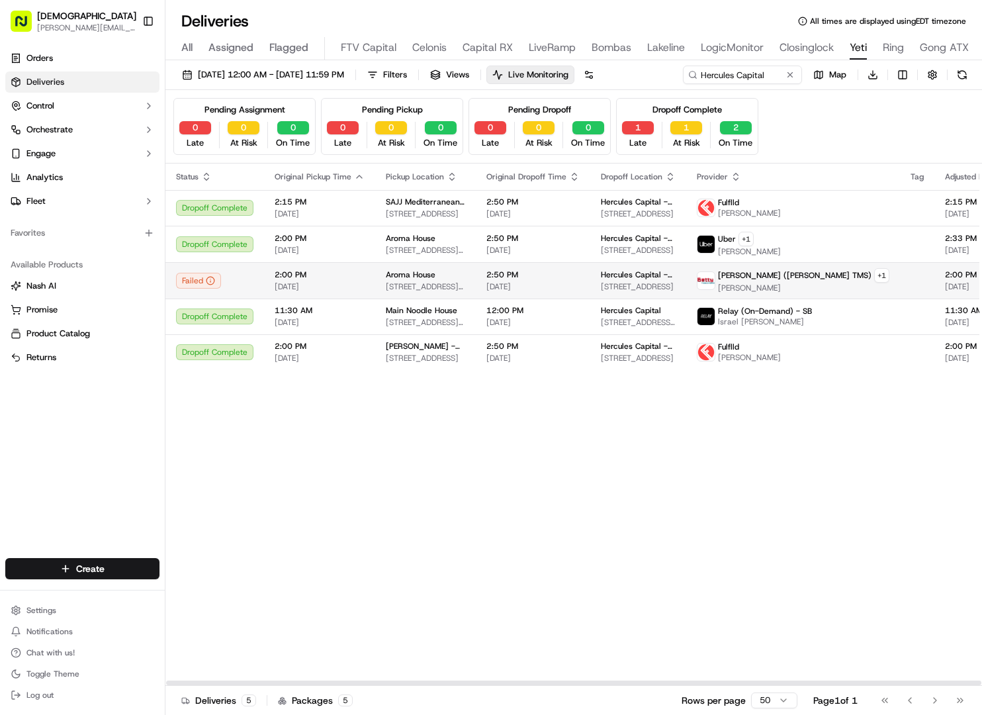
click at [502, 289] on span "09/02/2025" at bounding box center [532, 286] width 93 height 11
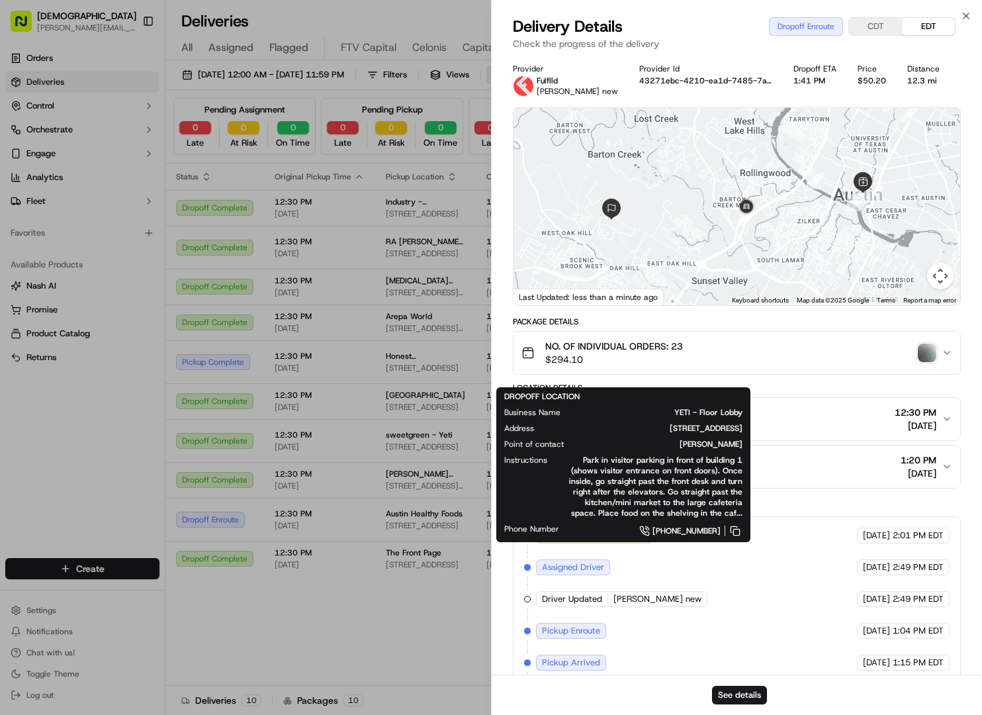
scroll to position [0, 168]
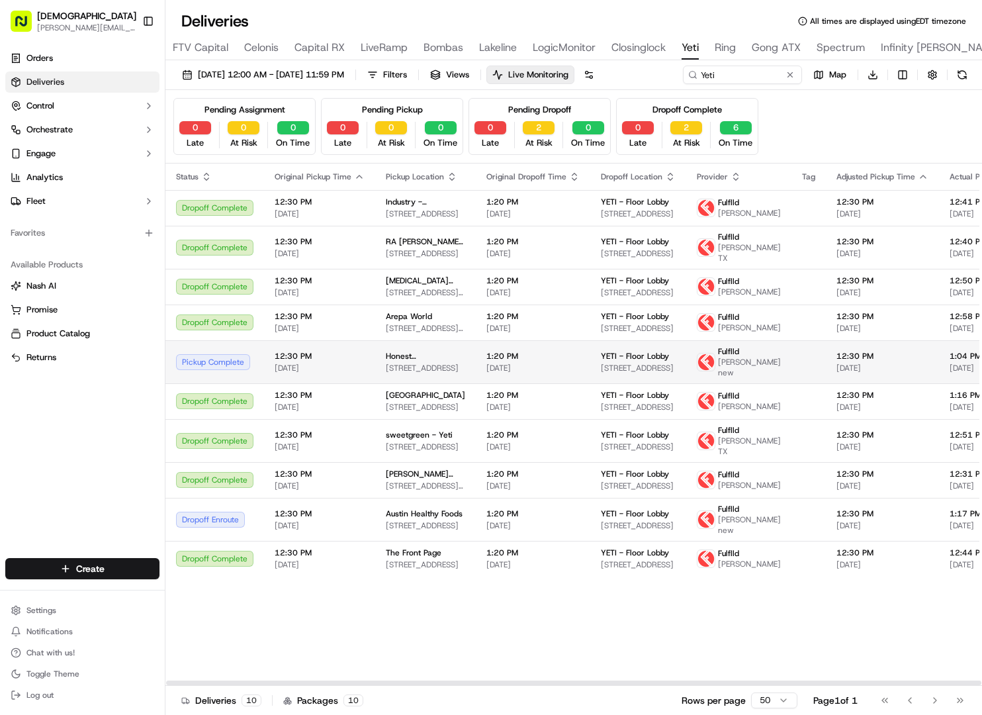
click at [459, 383] on td "Honest Mary's - Rosedale 4800 Burnet Rd, Austin, TX 78756, USA" at bounding box center [425, 361] width 101 height 43
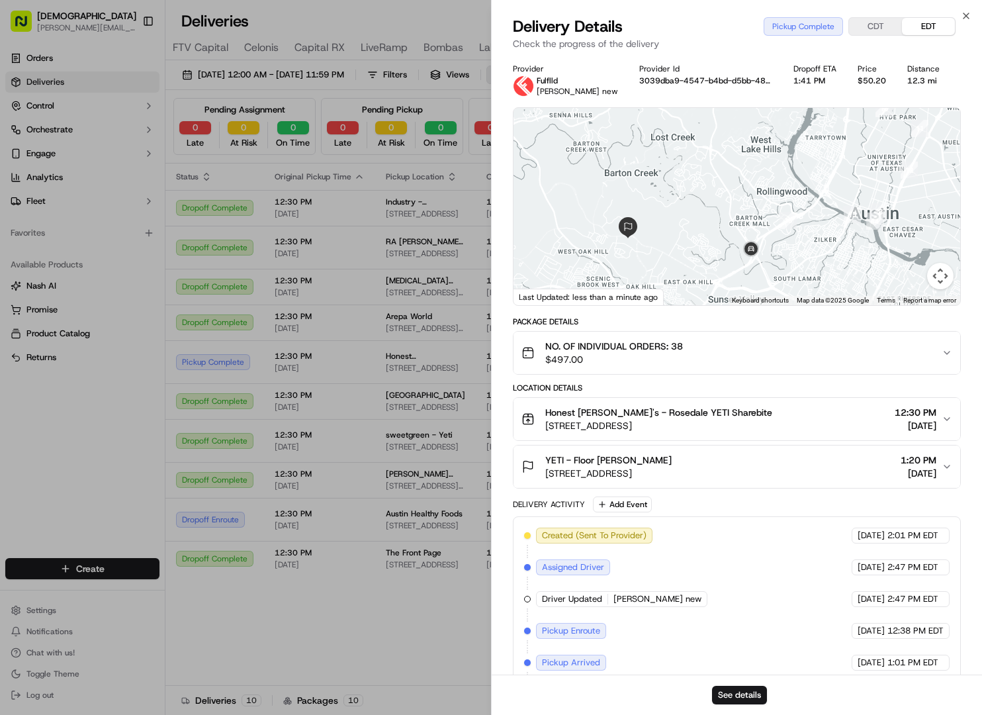
drag, startPoint x: 598, startPoint y: 266, endPoint x: 615, endPoint y: 224, distance: 45.1
click at [615, 224] on div at bounding box center [737, 206] width 447 height 197
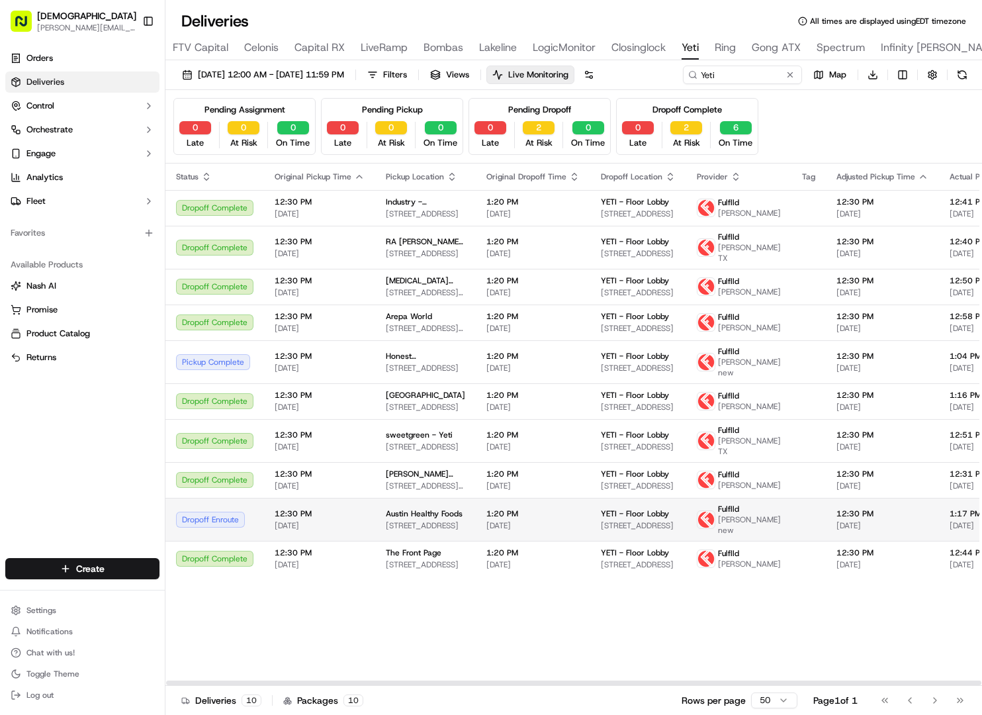
click at [350, 531] on span "[DATE]" at bounding box center [320, 525] width 90 height 11
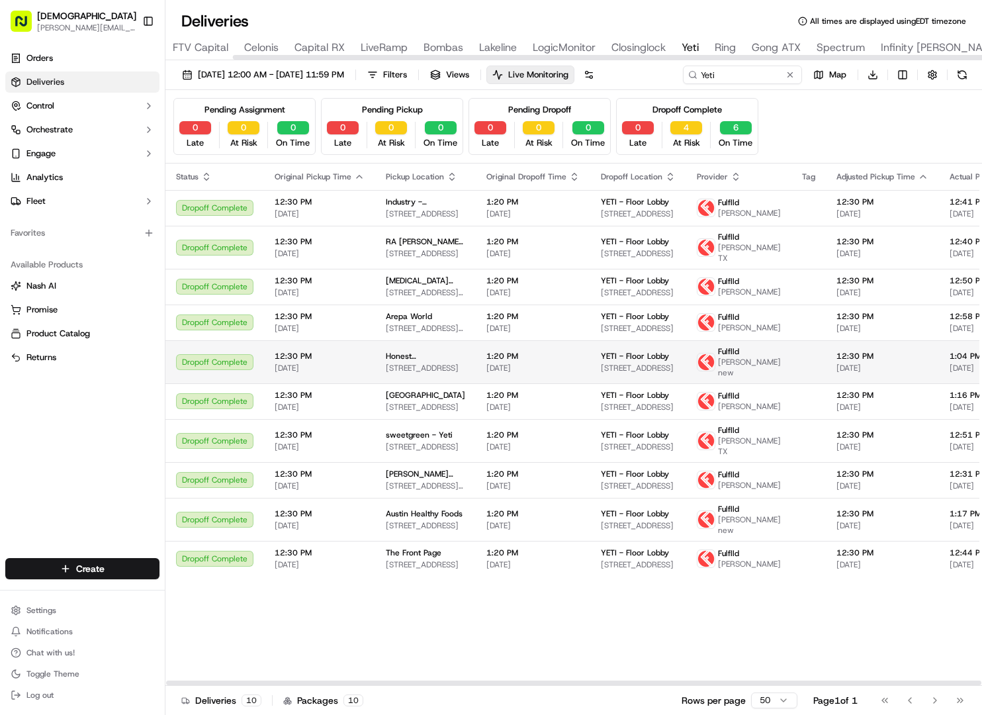
click at [488, 369] on td "1:20 PM 09/16/2025" at bounding box center [533, 361] width 114 height 43
click at [455, 383] on td "Honest Mary's - Rosedale 4800 Burnet Rd, Austin, TX 78756, USA" at bounding box center [425, 361] width 101 height 43
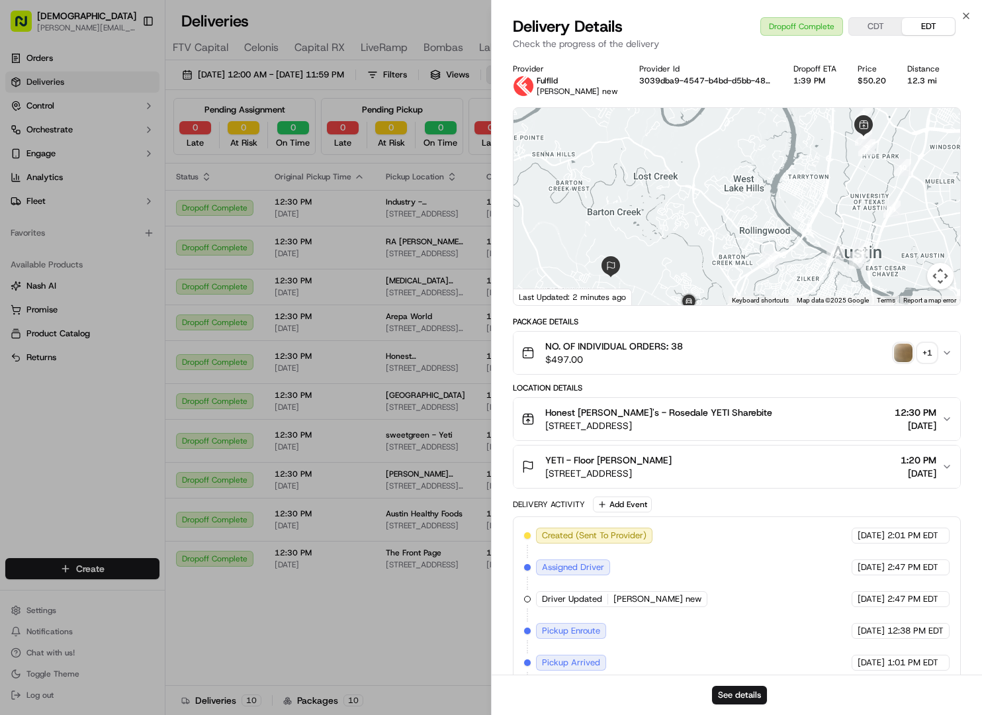
click at [897, 348] on img "button" at bounding box center [903, 352] width 19 height 19
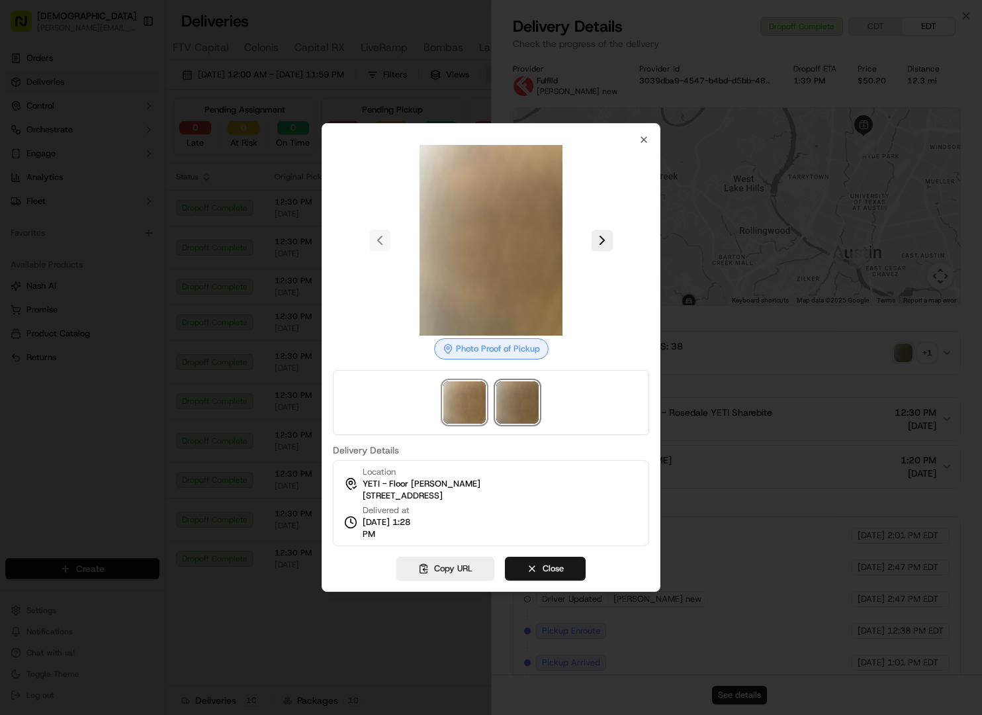
click at [527, 394] on img at bounding box center [517, 402] width 42 height 42
click at [245, 358] on div at bounding box center [491, 357] width 982 height 715
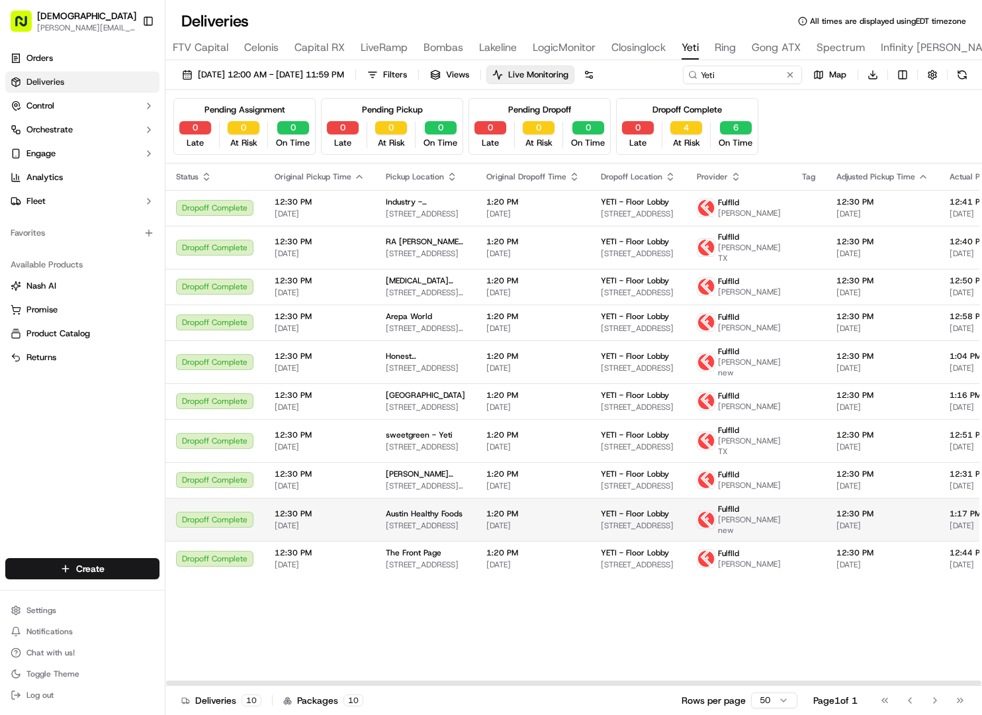
click at [377, 541] on td "Austin Healthy Foods 214 E 6th St, Austin, TX 78701, USA" at bounding box center [425, 519] width 101 height 43
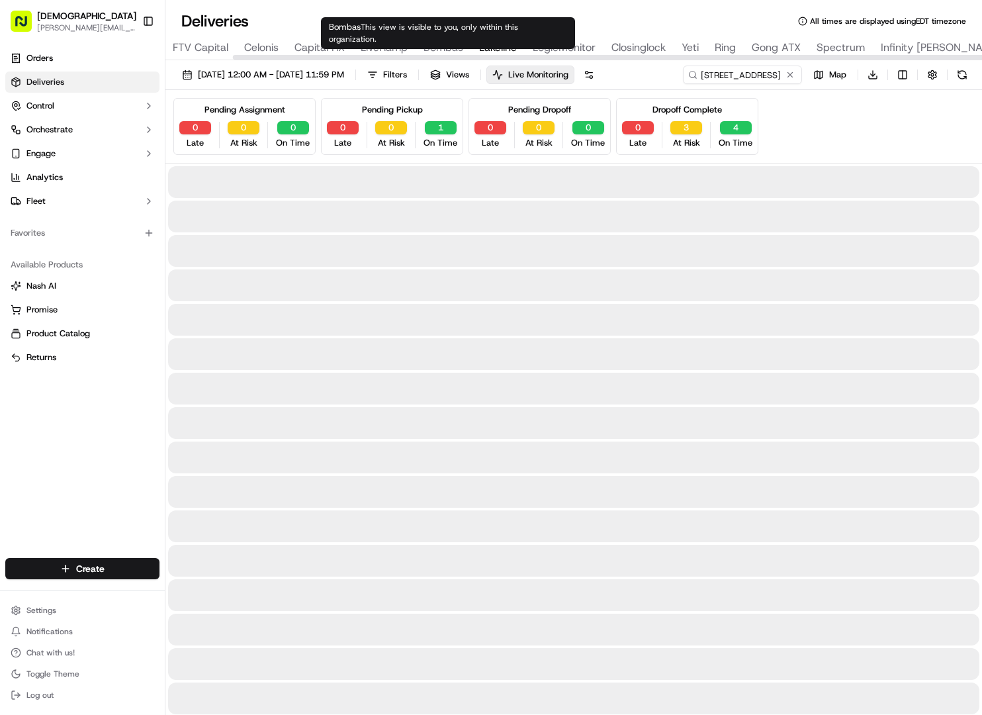
type input "[STREET_ADDRESS]"
click at [492, 48] on span "Lakeline" at bounding box center [498, 48] width 38 height 16
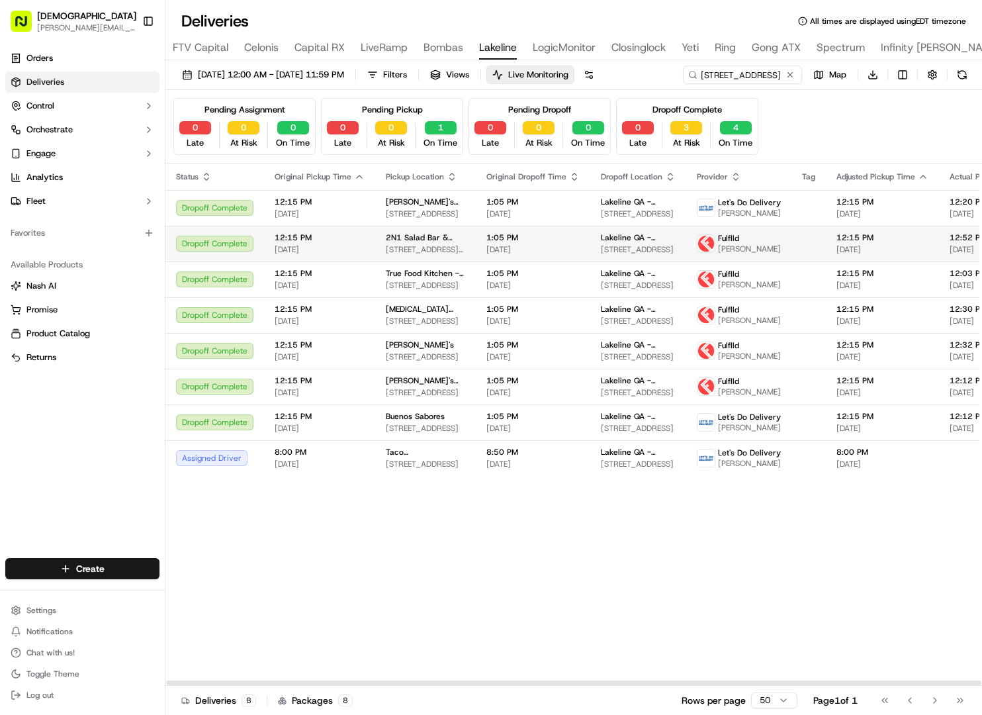
click at [419, 243] on span "2N1 Salad Bar & Grill" at bounding box center [425, 237] width 79 height 11
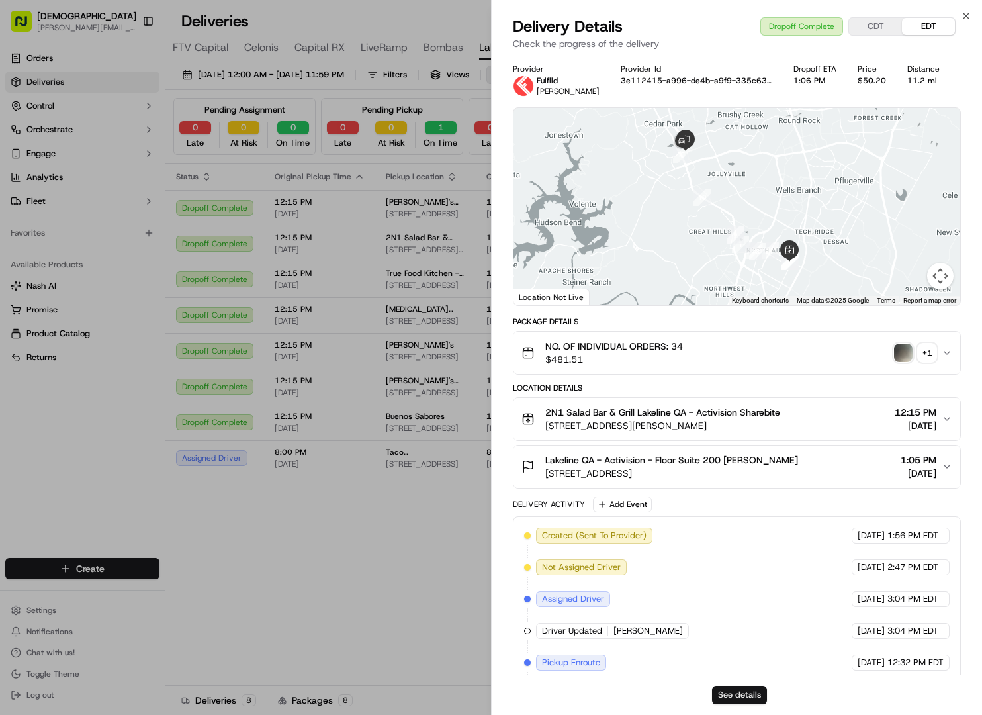
click at [747, 692] on button "See details" at bounding box center [739, 695] width 55 height 19
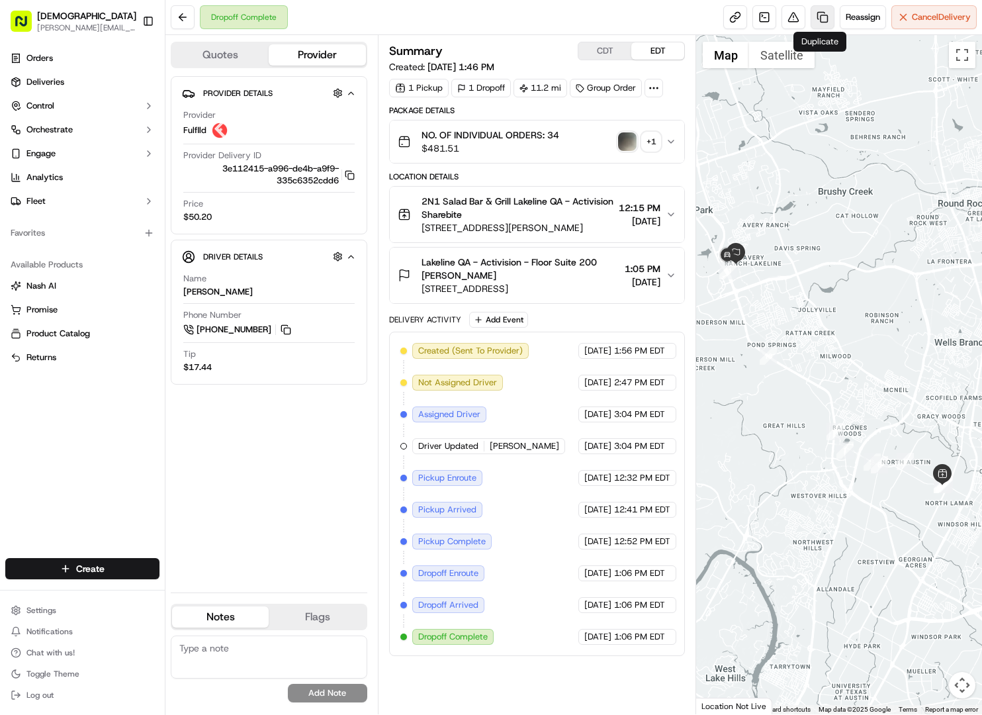
click at [823, 18] on link at bounding box center [823, 17] width 24 height 24
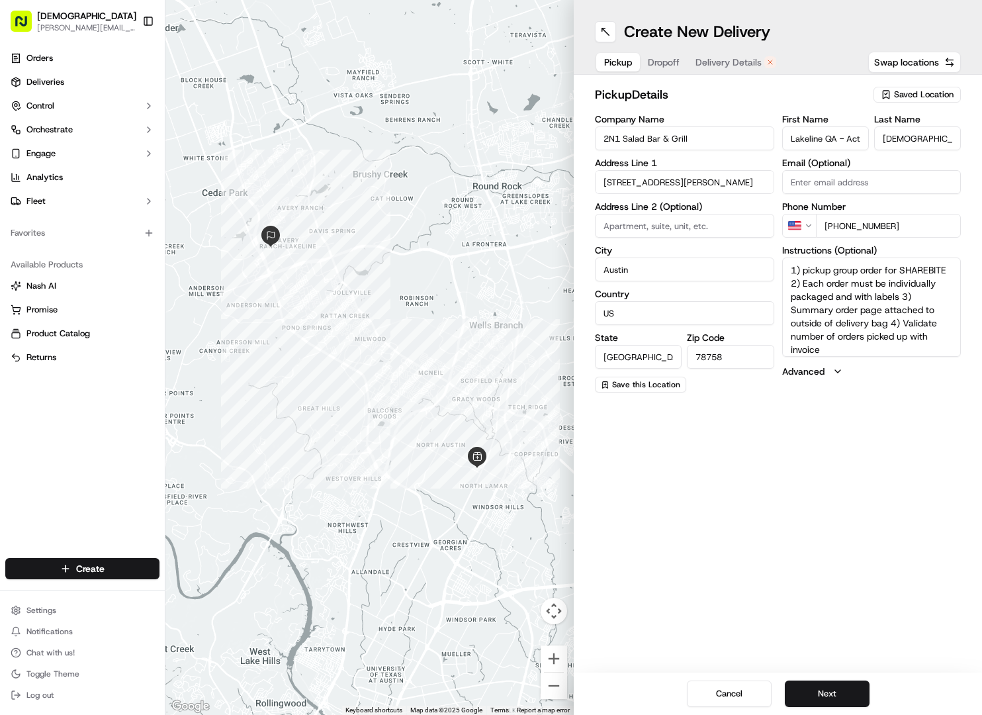
drag, startPoint x: 822, startPoint y: 343, endPoint x: 901, endPoint y: 291, distance: 94.2
click at [901, 291] on textarea "1) pickup group order for SHAREBITE 2) Each order must be individually packaged…" at bounding box center [871, 306] width 179 height 99
click at [819, 283] on textarea "1) pickup group order for SHAREBITE 2) Each order must be individually packaged…" at bounding box center [871, 306] width 179 height 99
drag, startPoint x: 899, startPoint y: 269, endPoint x: 805, endPoint y: 273, distance: 94.7
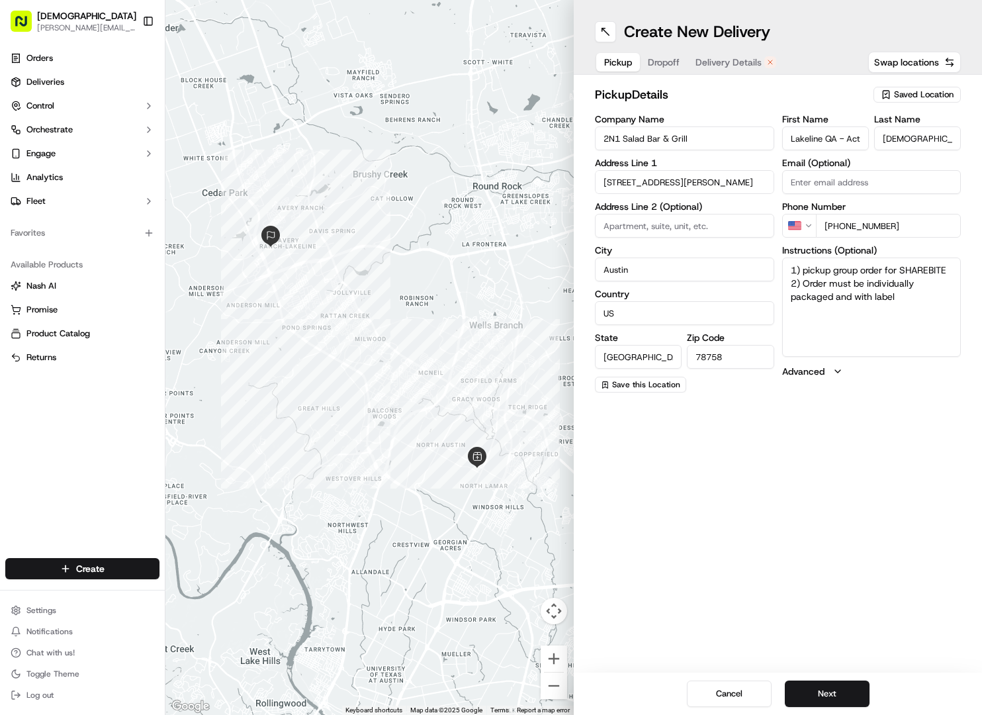
click at [805, 273] on textarea "1) pickup group order for SHAREBITE 2) Order must be individually packaged and …" at bounding box center [871, 306] width 179 height 99
type textarea "1) ASK FOR SHAREBITE 2) Order must be individually packaged and with label"
click at [841, 692] on button "Next" at bounding box center [827, 693] width 85 height 26
click at [814, 133] on input "Judy" at bounding box center [825, 138] width 87 height 24
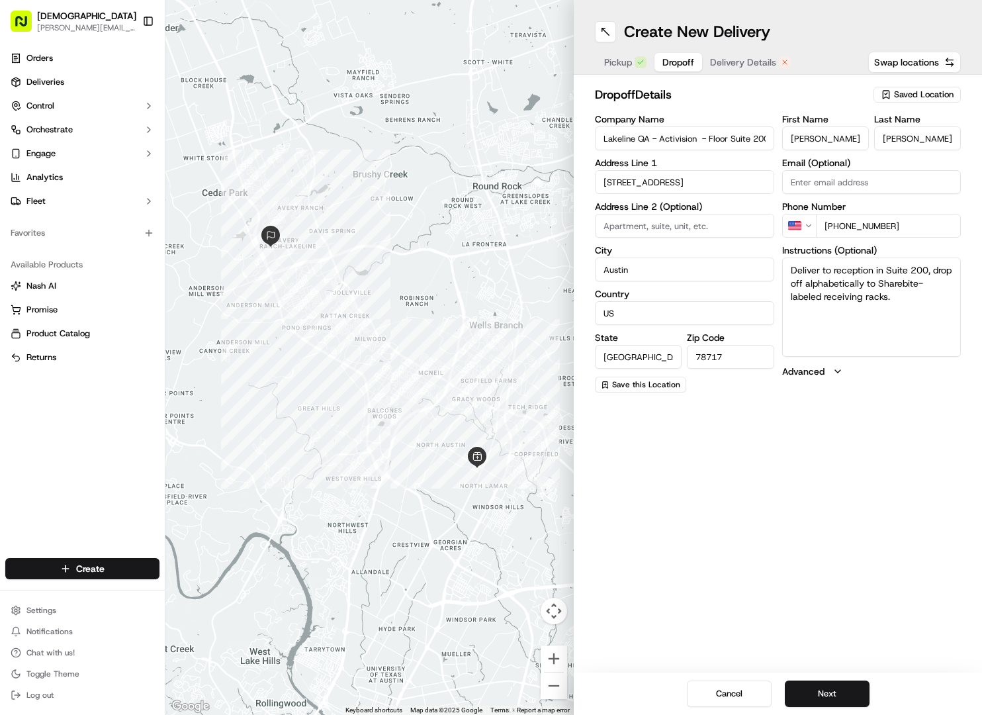
paste input "Hercules Capital"
click at [829, 134] on input "Hercules Capital" at bounding box center [825, 138] width 87 height 24
click at [813, 140] on input "Gary" at bounding box center [825, 138] width 87 height 24
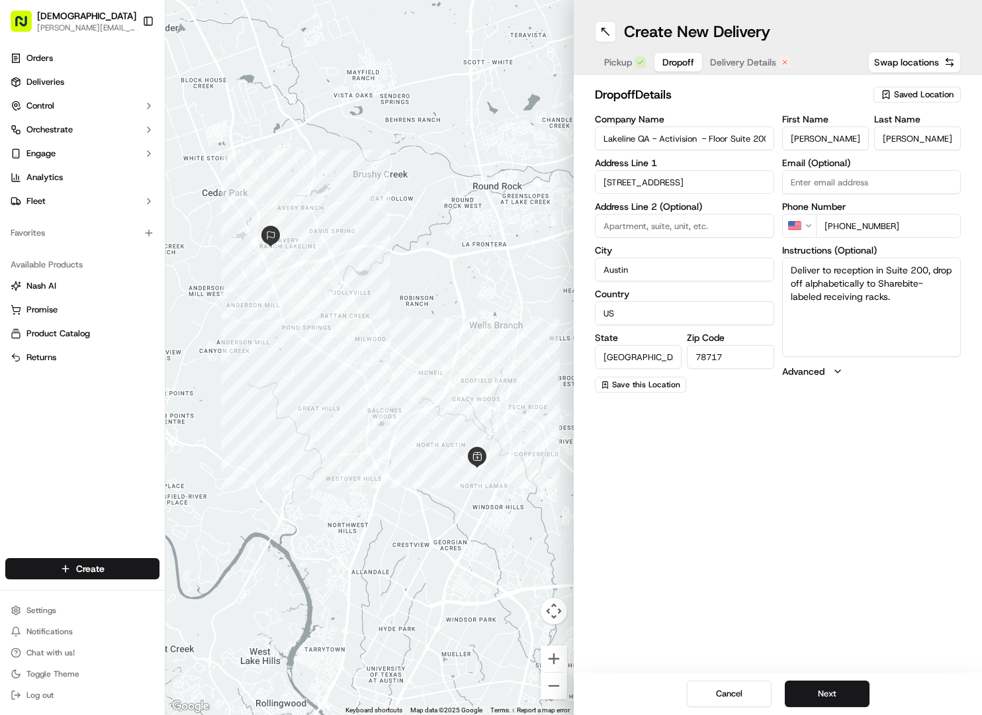
click at [813, 140] on input "Gary" at bounding box center [825, 138] width 87 height 24
paste input "erardo Espericueta"
type input "Gerardo Espericueta"
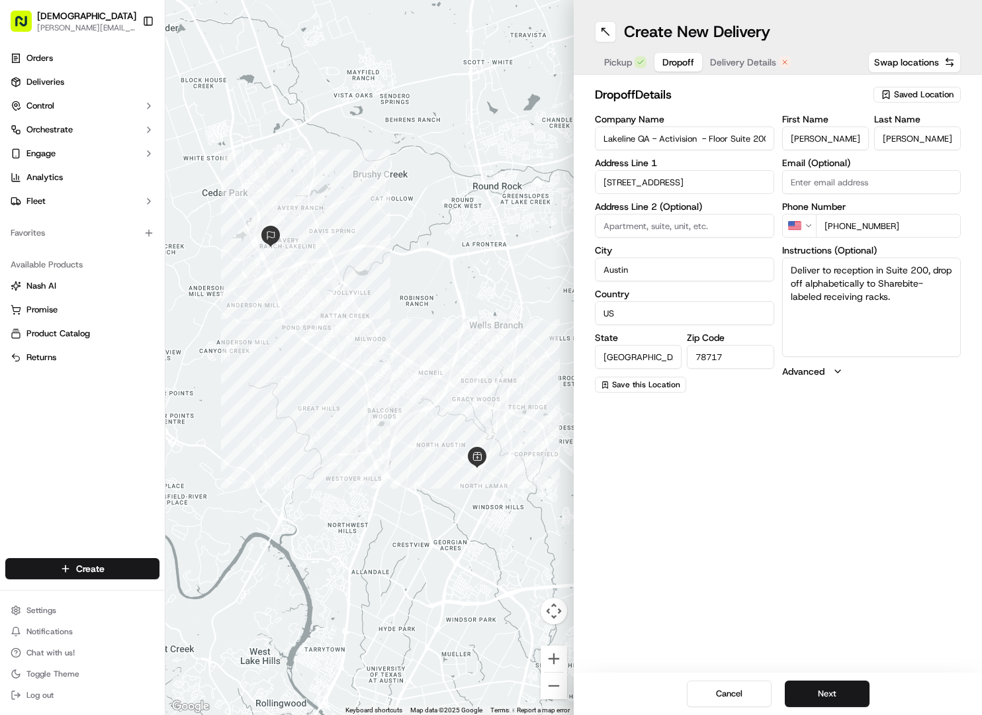
click at [904, 140] on input "Yoon" at bounding box center [917, 138] width 87 height 24
paste input "Gerardo Espericueta"
click at [893, 142] on input "Gerardo Espericueta" at bounding box center [917, 138] width 87 height 24
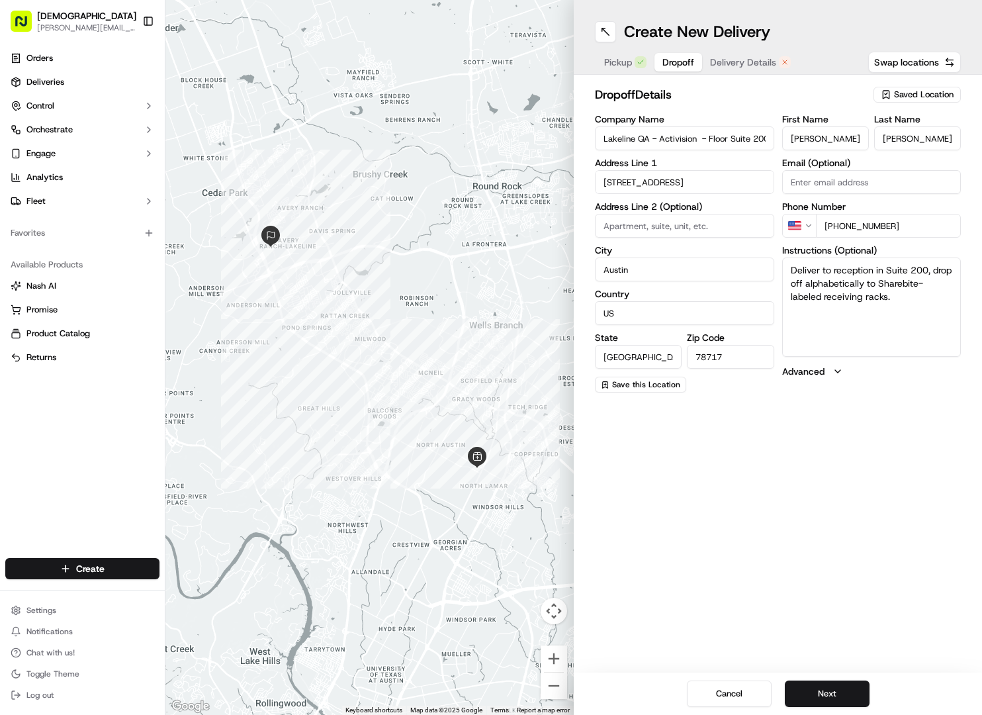
click at [893, 142] on input "Gerardo Espericueta" at bounding box center [917, 138] width 87 height 24
type input "Espericueta"
click at [844, 136] on input "Gerardo Espericueta" at bounding box center [825, 138] width 87 height 24
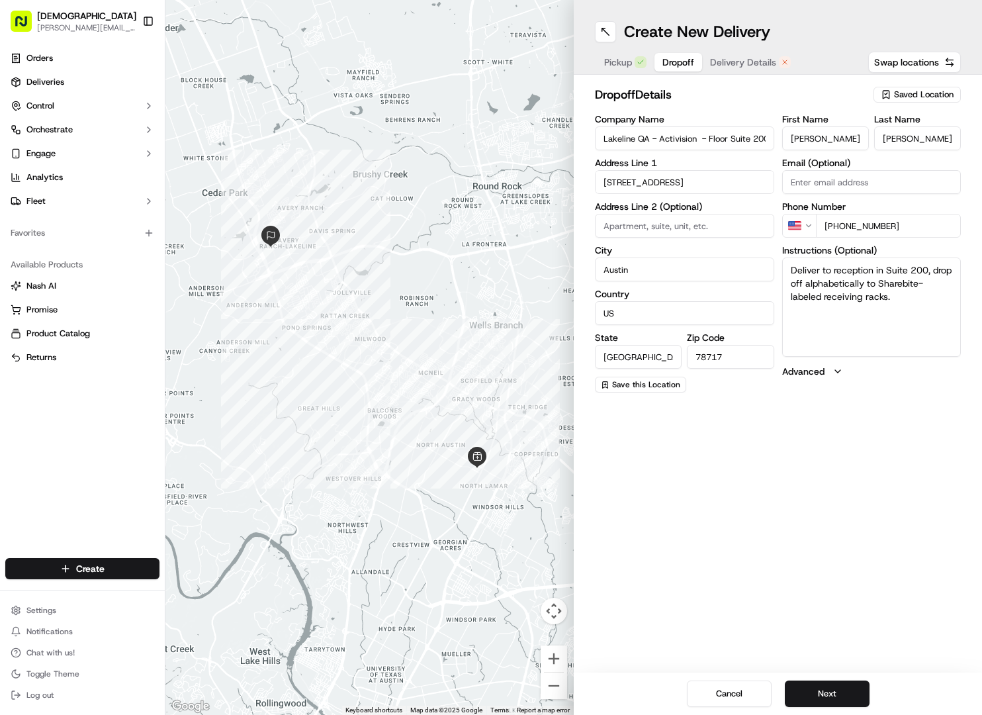
type input "Gerardo"
click at [598, 132] on input "Lakeline QA - Activision - Floor Suite 200" at bounding box center [684, 138] width 179 height 24
type input "REDELIVERY For Lakeline QA - Activision - Floor Suite 200"
drag, startPoint x: 909, startPoint y: 224, endPoint x: 841, endPoint y: 232, distance: 68.6
click at [841, 232] on input "+1 512 633 9570" at bounding box center [889, 226] width 146 height 24
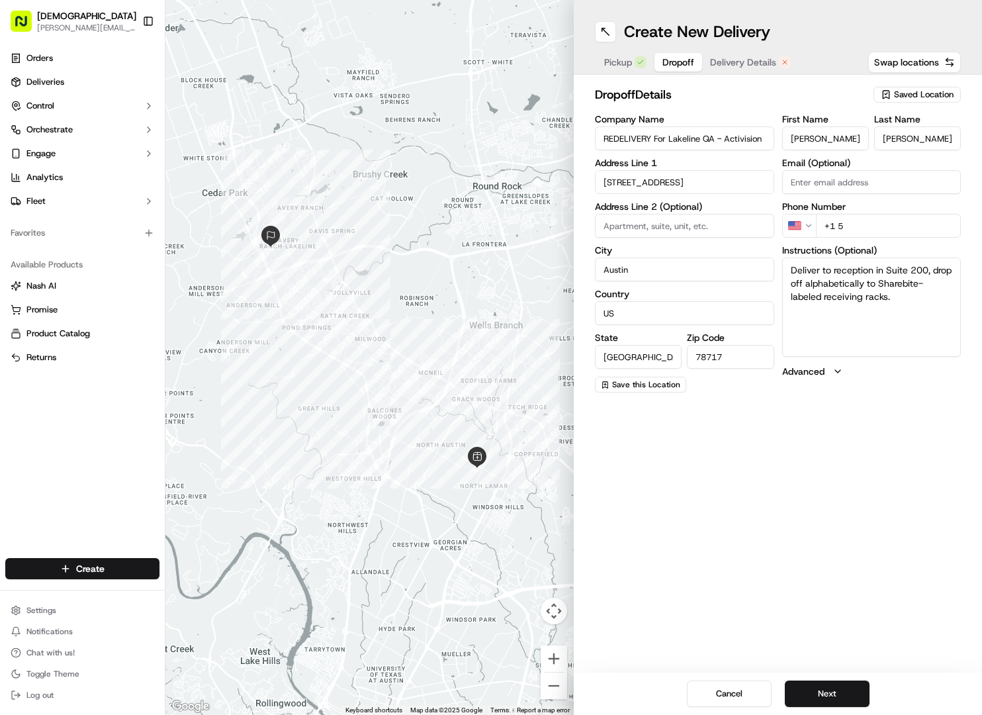
type input "+1 512 633 9570"
drag, startPoint x: 922, startPoint y: 222, endPoint x: 804, endPoint y: 222, distance: 117.8
click at [804, 222] on div "US +1 512 633 9570" at bounding box center [871, 226] width 179 height 24
paste input "+95 62 509 080"
drag, startPoint x: 917, startPoint y: 230, endPoint x: 806, endPoint y: 230, distance: 110.5
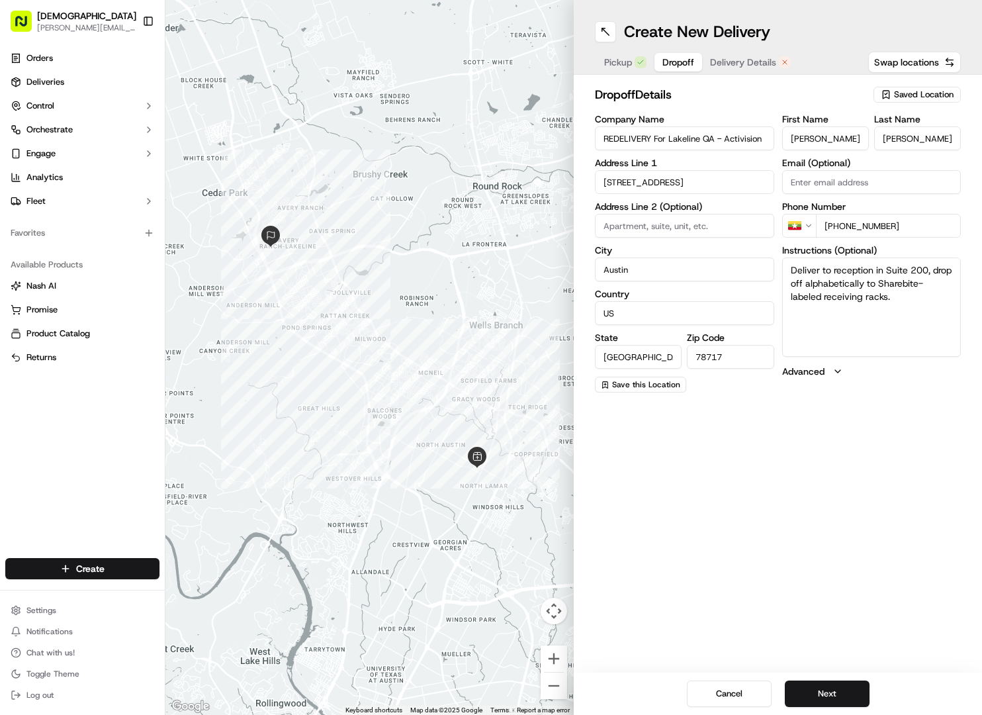
click at [806, 230] on div "MM +95 62 509 080" at bounding box center [871, 226] width 179 height 24
type input "+1 956 250 9080"
click at [816, 693] on button "Next" at bounding box center [827, 693] width 85 height 26
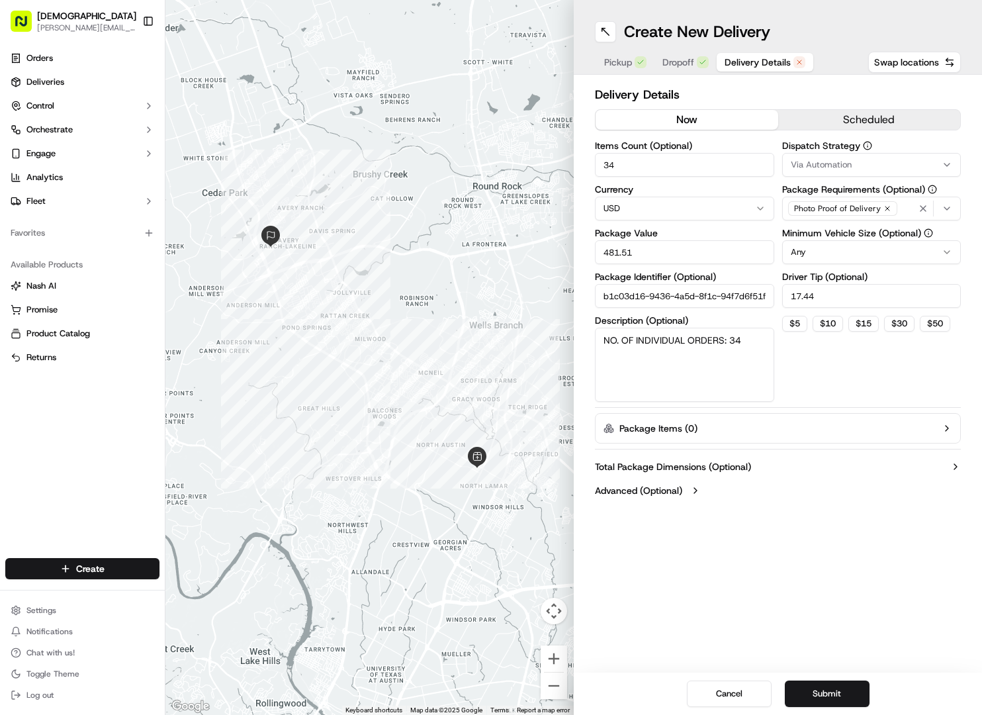
click at [666, 117] on button "now" at bounding box center [687, 120] width 183 height 20
click at [647, 153] on input "34" at bounding box center [684, 165] width 179 height 24
click at [633, 158] on input "34" at bounding box center [684, 165] width 179 height 24
type input "2"
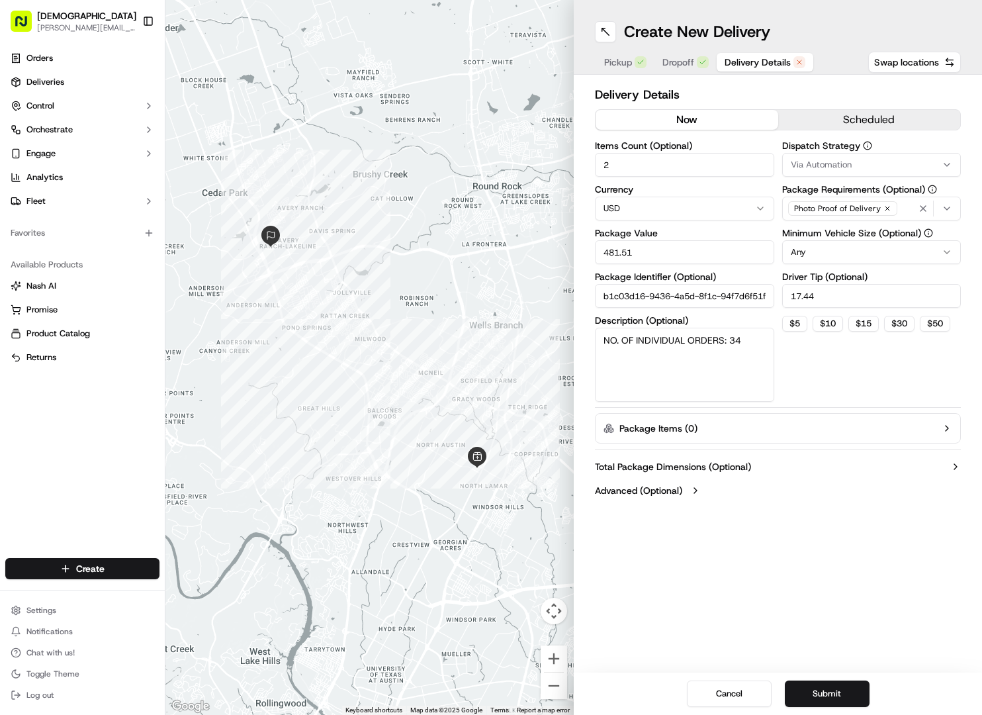
click at [622, 246] on input "481.51" at bounding box center [684, 252] width 179 height 24
type input "17.51"
click at [629, 340] on textarea "NO. OF INDIVIDUAL ORDERS: 34" at bounding box center [684, 365] width 179 height 74
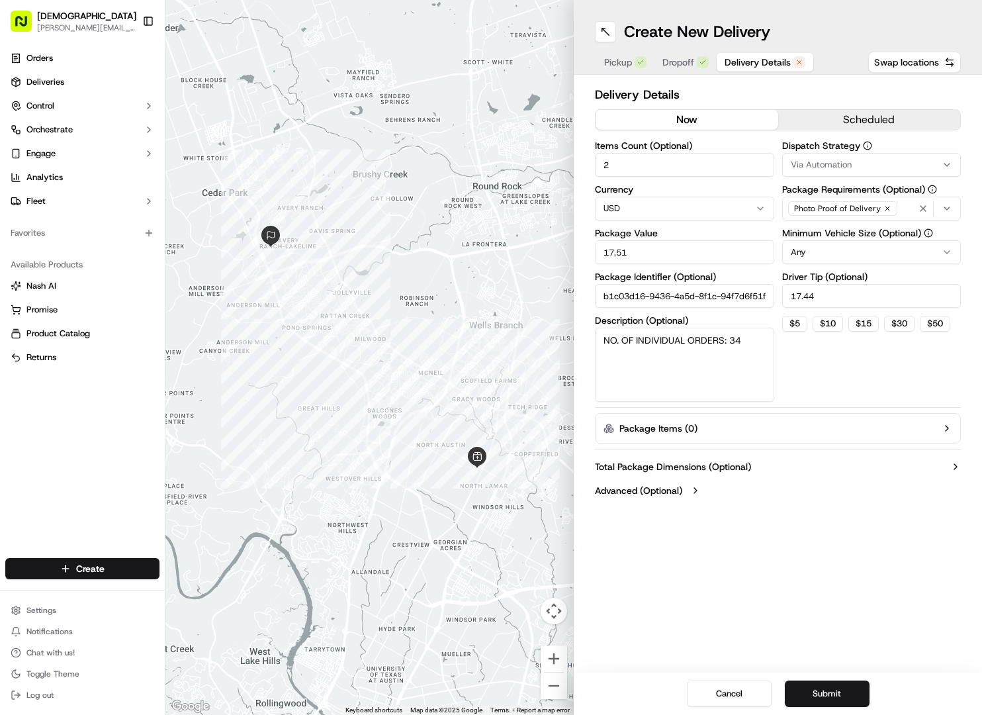
click at [629, 340] on textarea "NO. OF INDIVIDUAL ORDERS: 34" at bounding box center [684, 365] width 179 height 74
type textarea "[PERSON_NAME] 2."
click at [831, 285] on input "17.44" at bounding box center [871, 296] width 179 height 24
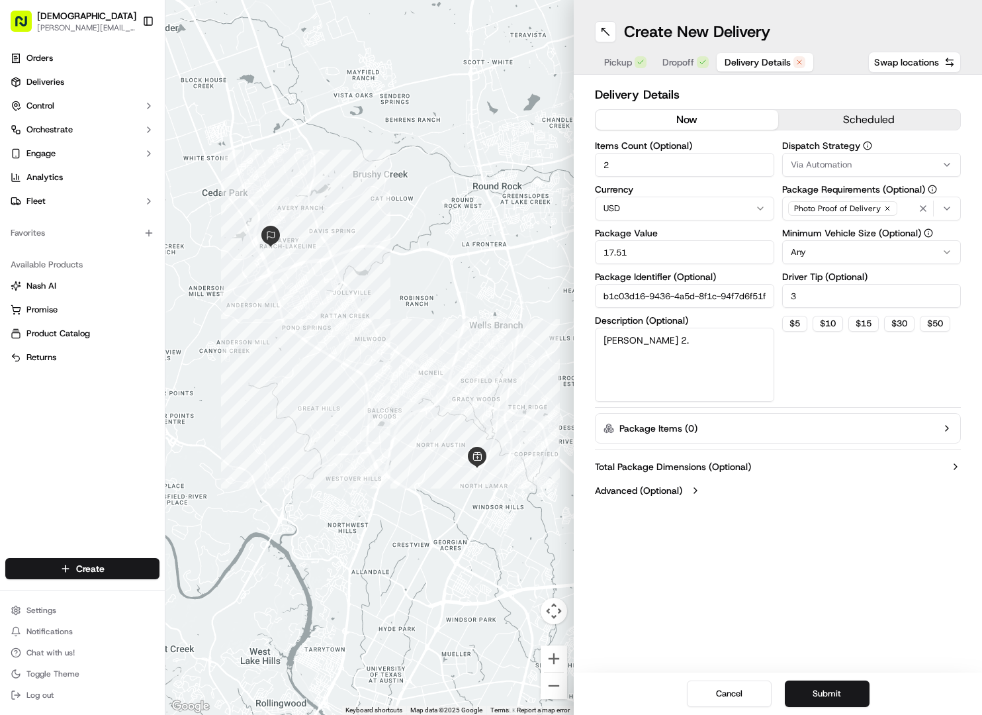
type input "3"
click at [807, 349] on div "Dispatch Strategy Via Automation Package Requirements (Optional) Photo Proof of…" at bounding box center [871, 271] width 179 height 261
click at [832, 695] on button "Submit" at bounding box center [827, 693] width 85 height 26
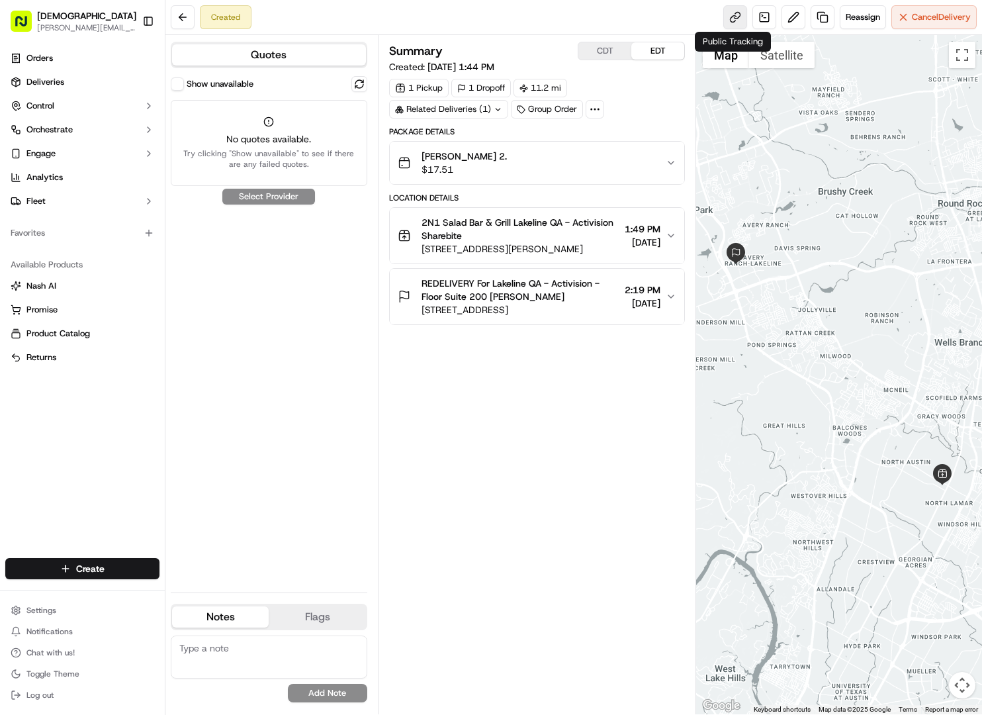
click at [728, 11] on link at bounding box center [735, 17] width 24 height 24
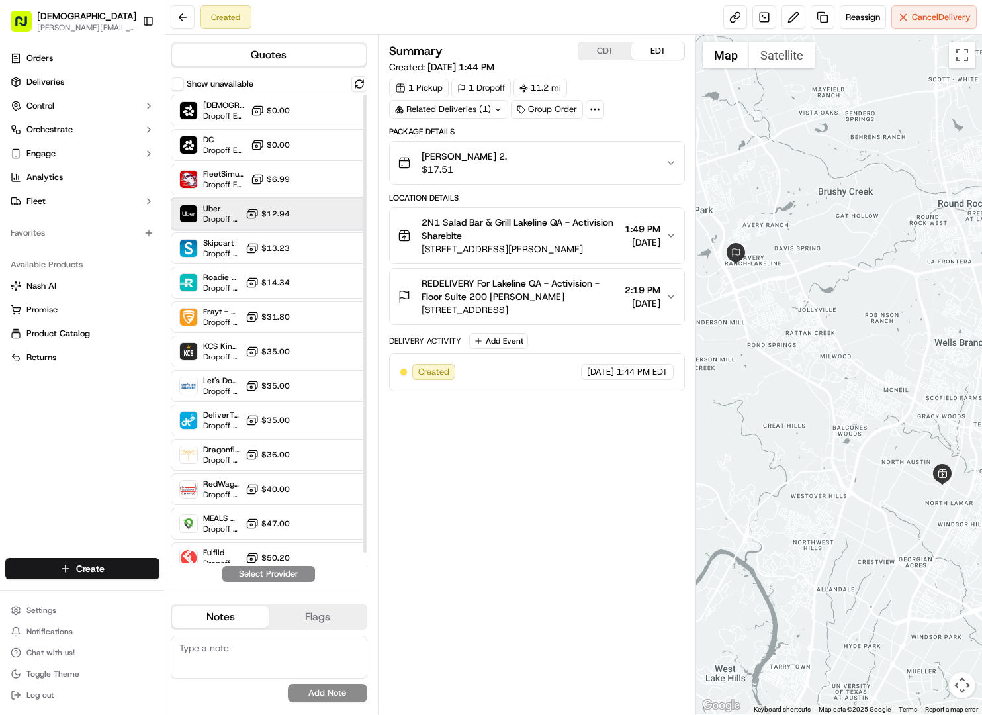
click at [242, 209] on div "Uber Dropoff ETA 51 minutes $12.94" at bounding box center [269, 214] width 197 height 32
click at [275, 578] on button "Assign Provider" at bounding box center [269, 574] width 94 height 16
